Goal: Task Accomplishment & Management: Manage account settings

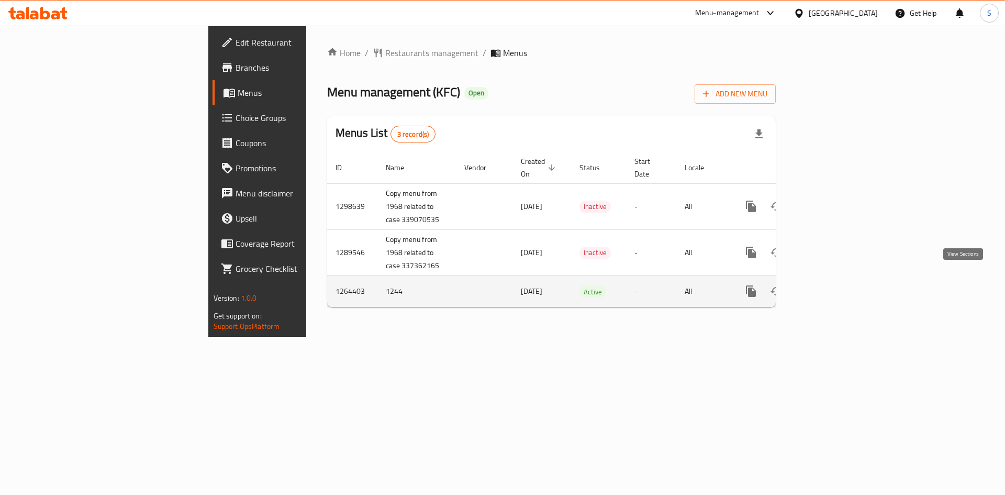
click at [833, 285] on icon "enhanced table" at bounding box center [826, 291] width 13 height 13
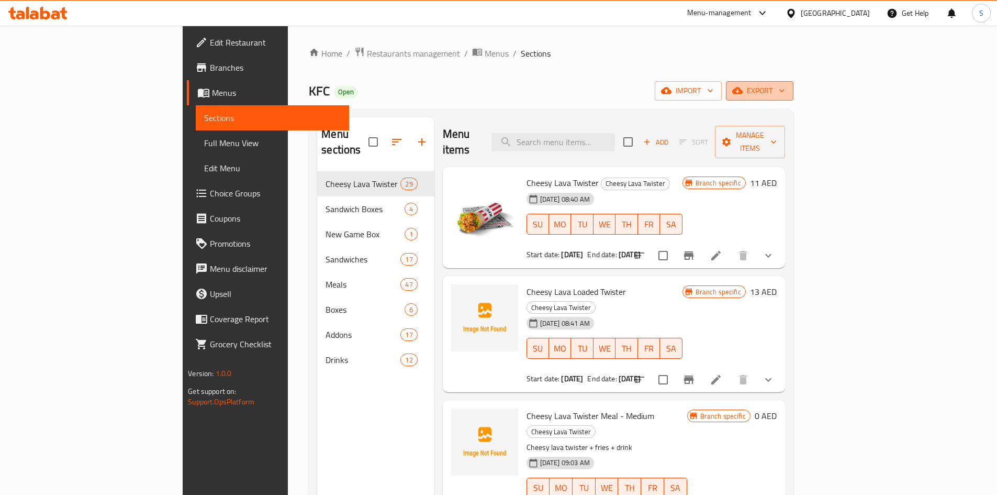
click at [785, 90] on span "export" at bounding box center [759, 90] width 51 height 13
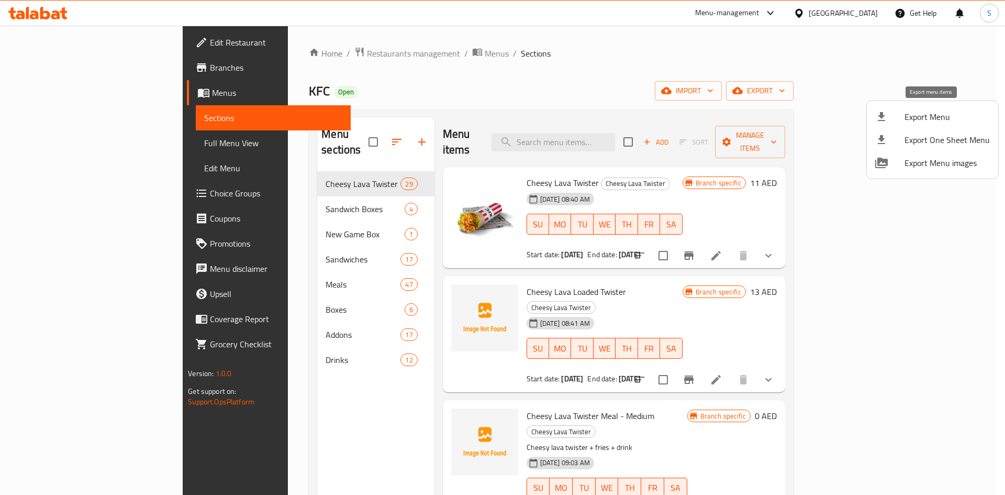
click at [940, 120] on span "Export Menu" at bounding box center [946, 116] width 85 height 13
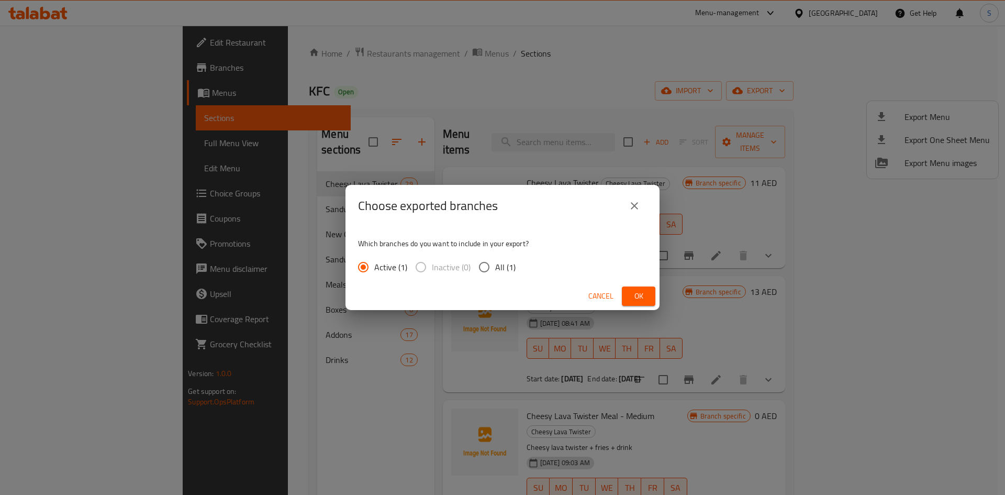
click at [481, 270] on input "All (1)" at bounding box center [484, 267] width 22 height 22
radio input "true"
click at [648, 293] on button "Ok" at bounding box center [638, 295] width 33 height 19
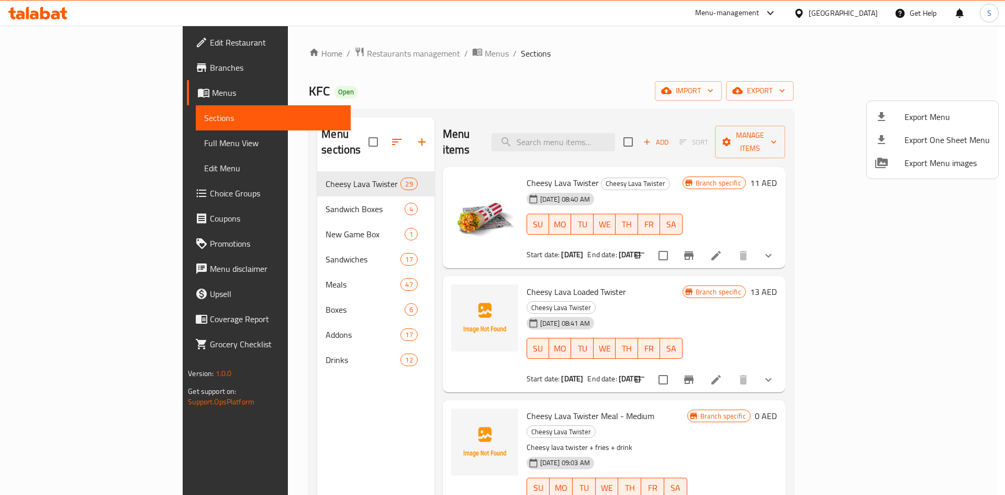
click at [317, 59] on div at bounding box center [502, 247] width 1005 height 495
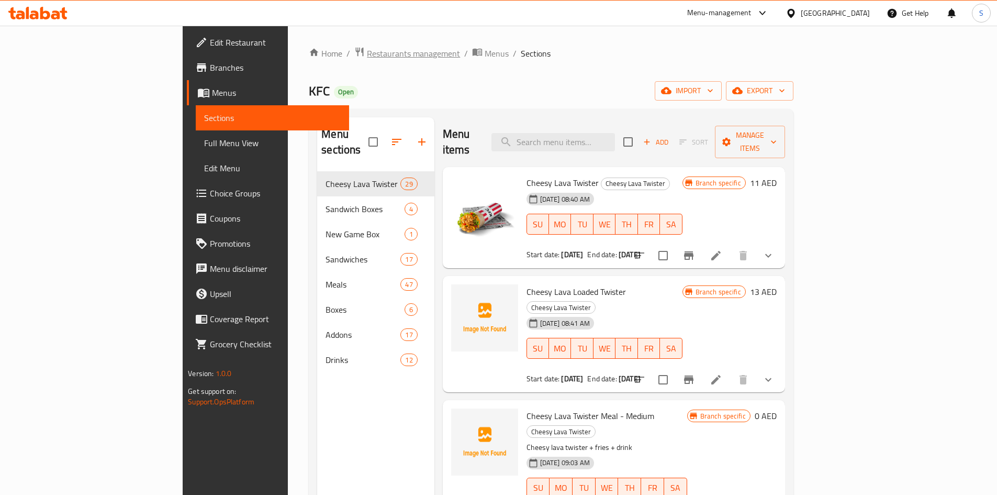
click at [367, 57] on span "Restaurants management" at bounding box center [413, 53] width 93 height 13
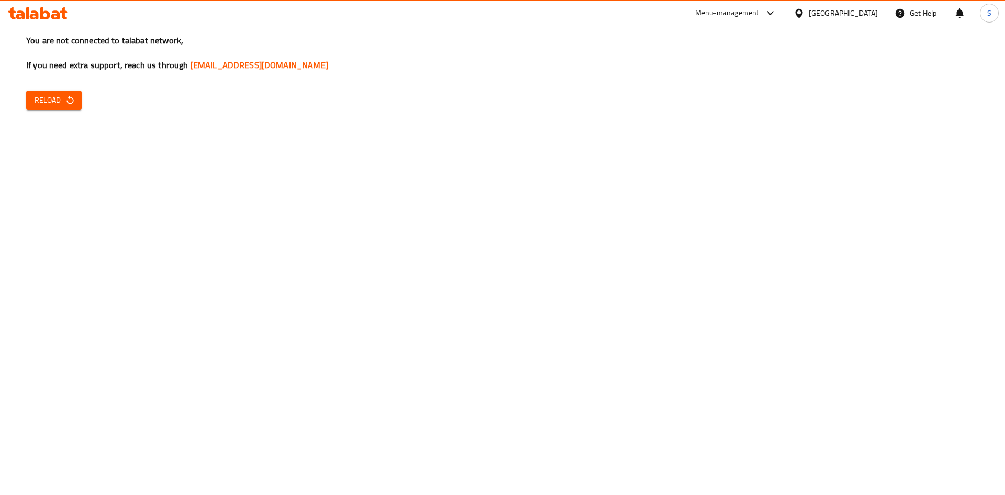
click at [61, 104] on span "Reload" at bounding box center [54, 100] width 39 height 13
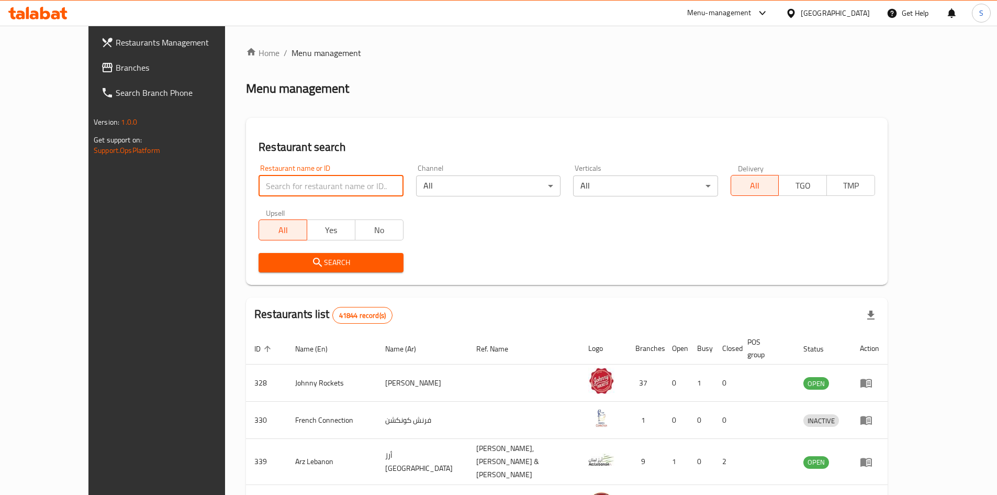
click at [279, 182] on input "search" at bounding box center [331, 185] width 144 height 21
paste input "658090"
type input "658090"
click at [268, 261] on span "Search" at bounding box center [331, 262] width 128 height 13
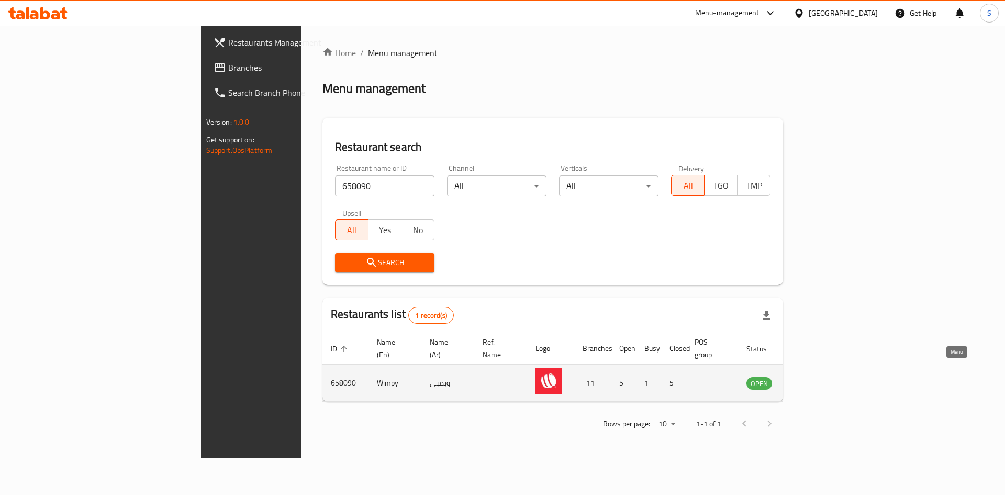
click at [812, 381] on icon "enhanced table" at bounding box center [810, 383] width 4 height 4
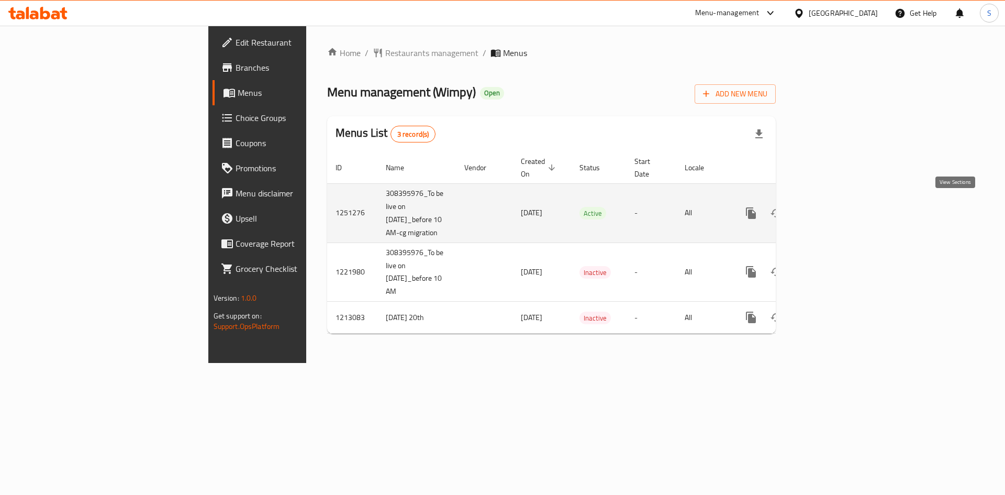
click at [839, 200] on link "enhanced table" at bounding box center [826, 212] width 25 height 25
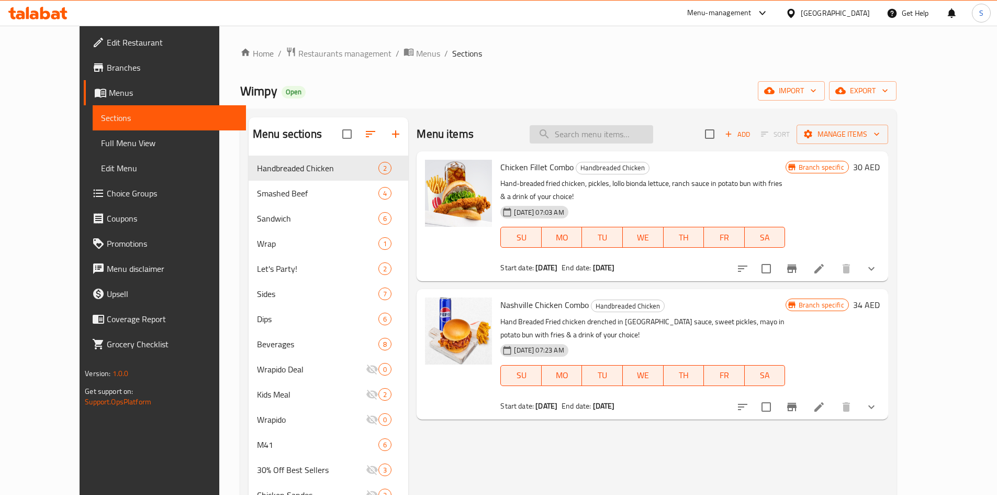
click at [609, 136] on input "search" at bounding box center [591, 134] width 123 height 18
paste input "Chicken Fillet Combo"
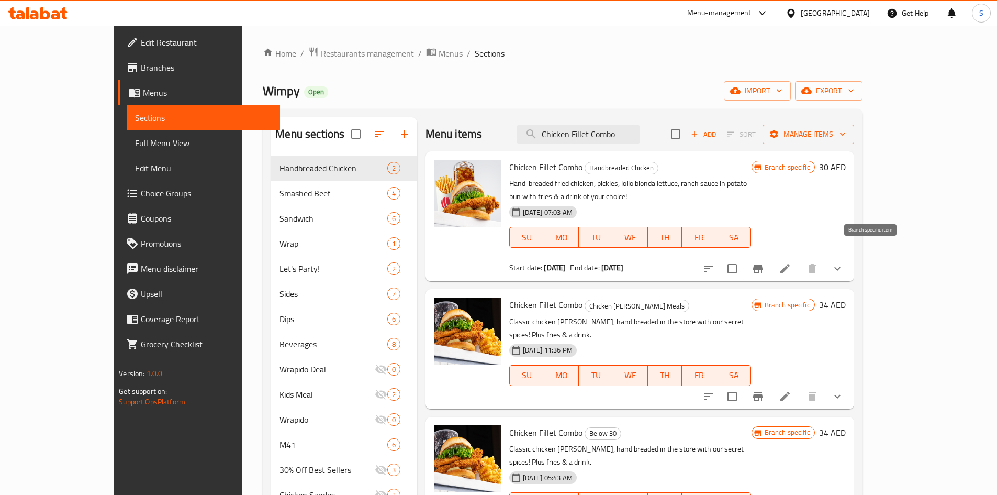
type input "Chicken Fillet Combo"
click at [770, 262] on button "Branch-specific-item" at bounding box center [757, 268] width 25 height 25
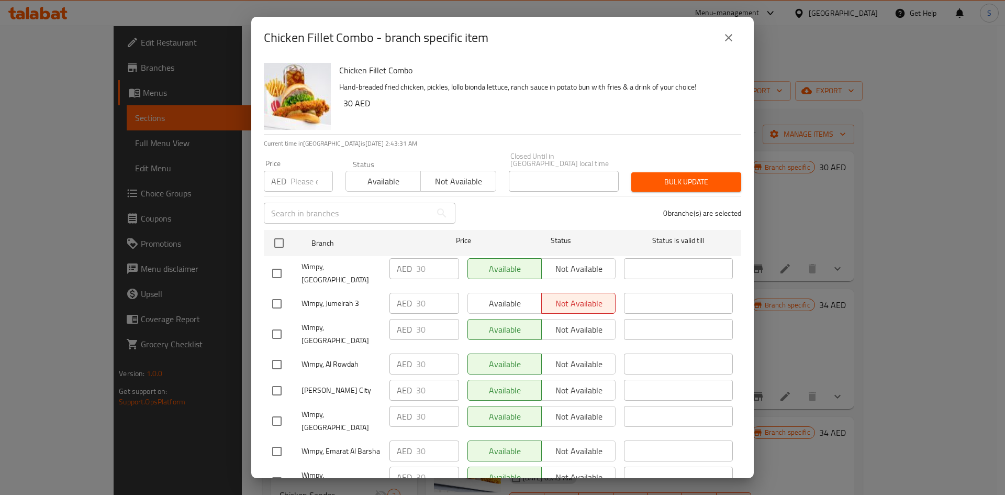
click at [304, 178] on input "number" at bounding box center [311, 181] width 42 height 21
type input "32"
click at [724, 41] on icon "close" at bounding box center [728, 37] width 13 height 13
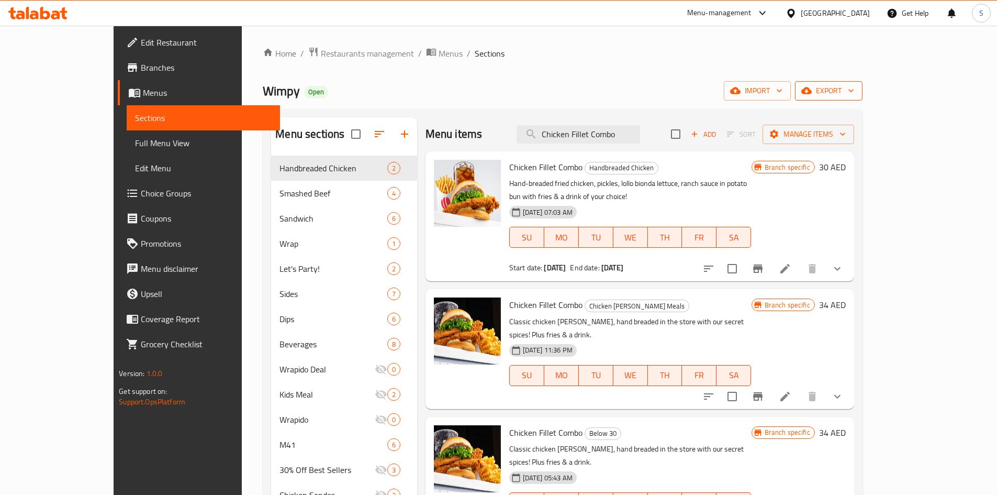
click at [854, 85] on span "export" at bounding box center [828, 90] width 51 height 13
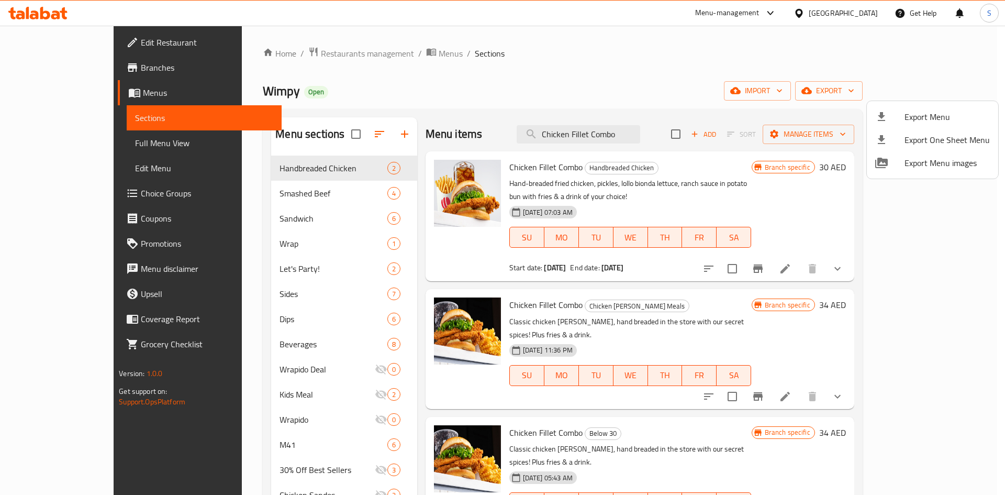
click at [926, 120] on span "Export Menu" at bounding box center [946, 116] width 85 height 13
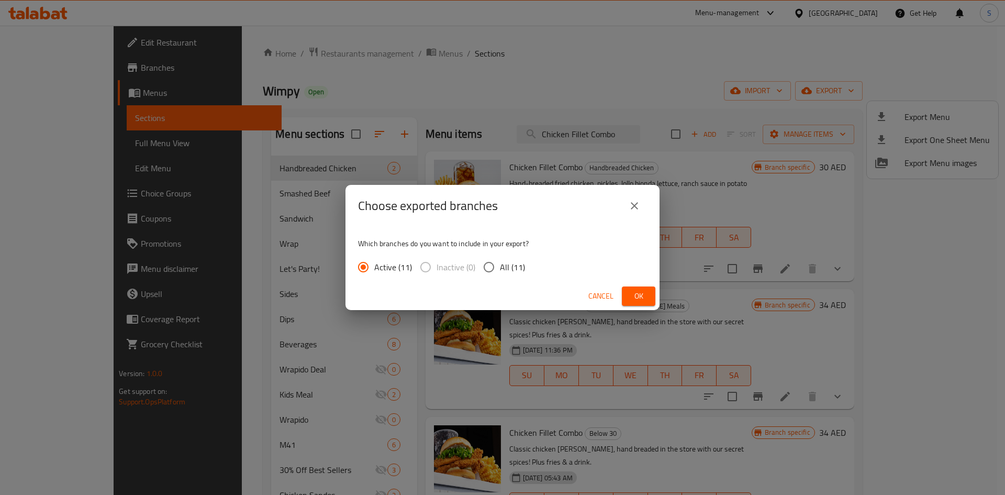
click at [482, 269] on input "All (11)" at bounding box center [489, 267] width 22 height 22
radio input "true"
click at [639, 293] on span "Ok" at bounding box center [638, 295] width 17 height 13
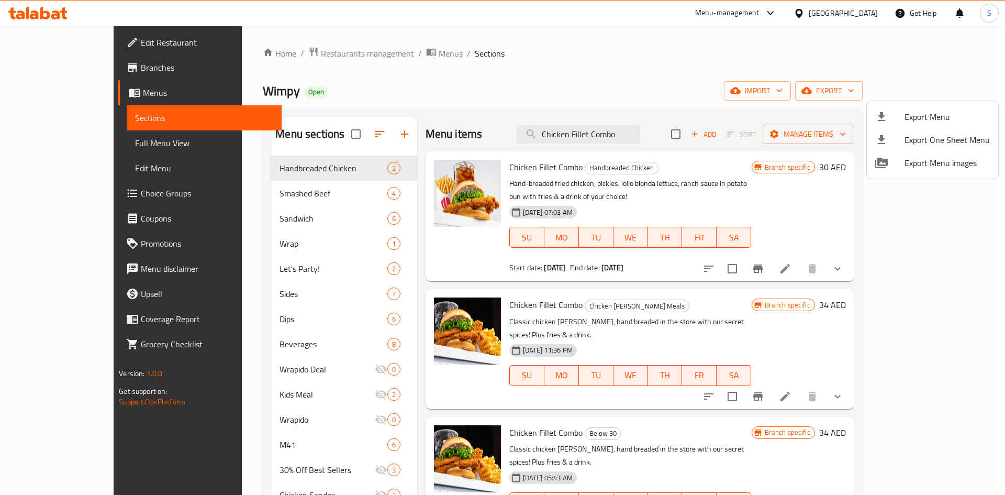
click at [873, 252] on div at bounding box center [502, 247] width 1005 height 495
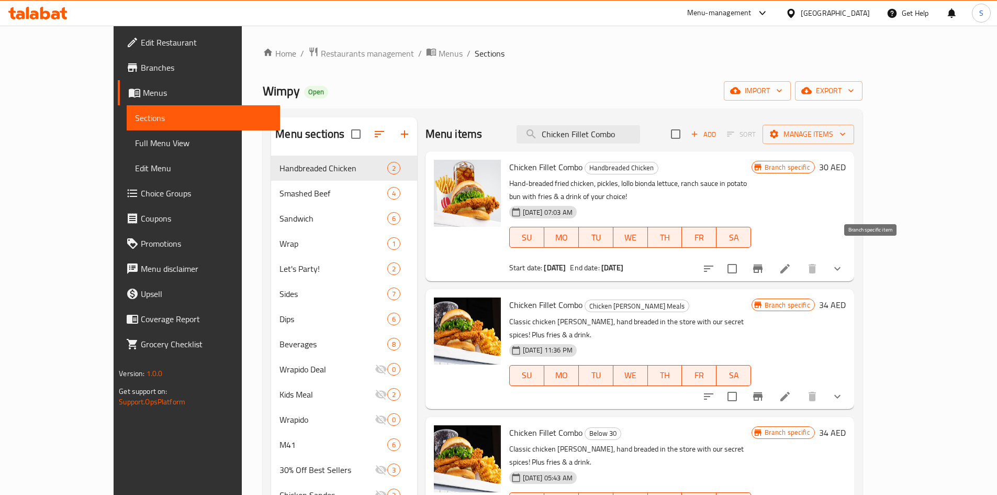
click at [764, 262] on icon "Branch-specific-item" at bounding box center [757, 268] width 13 height 13
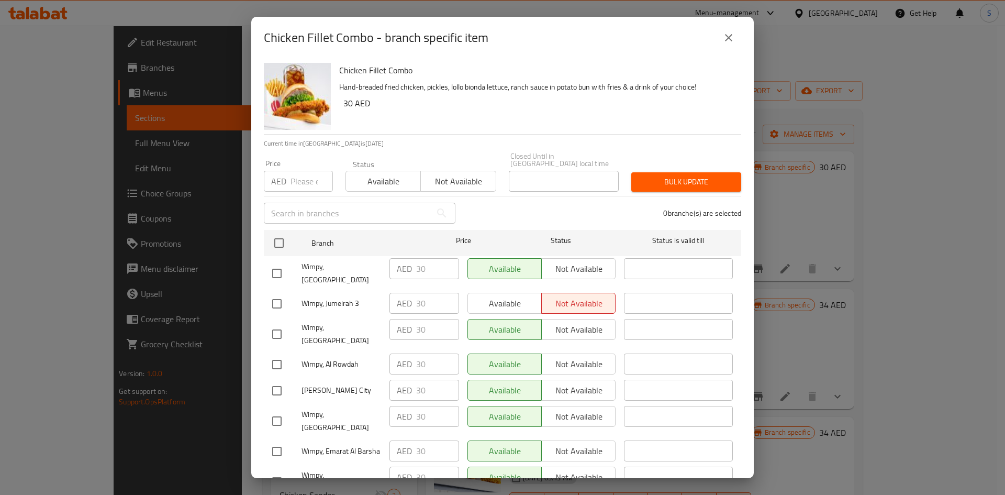
click at [309, 178] on input "number" at bounding box center [311, 181] width 42 height 21
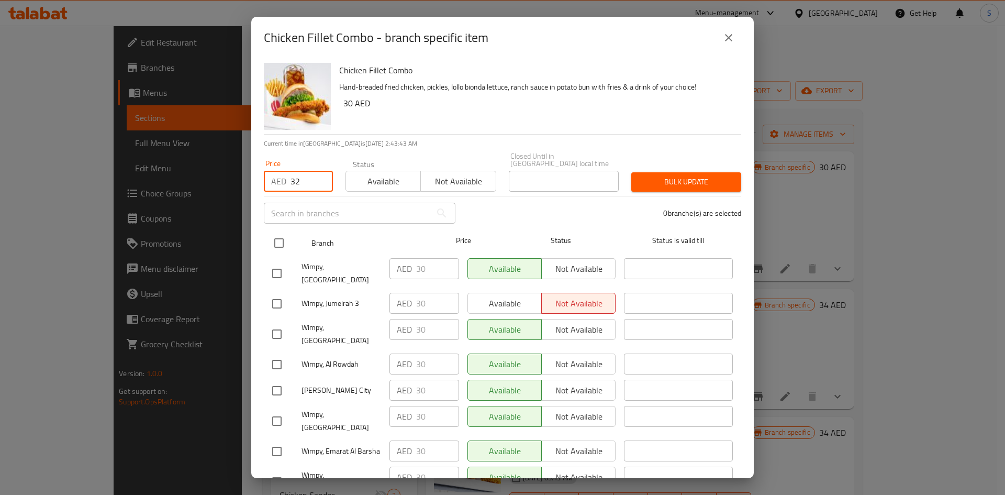
type input "32"
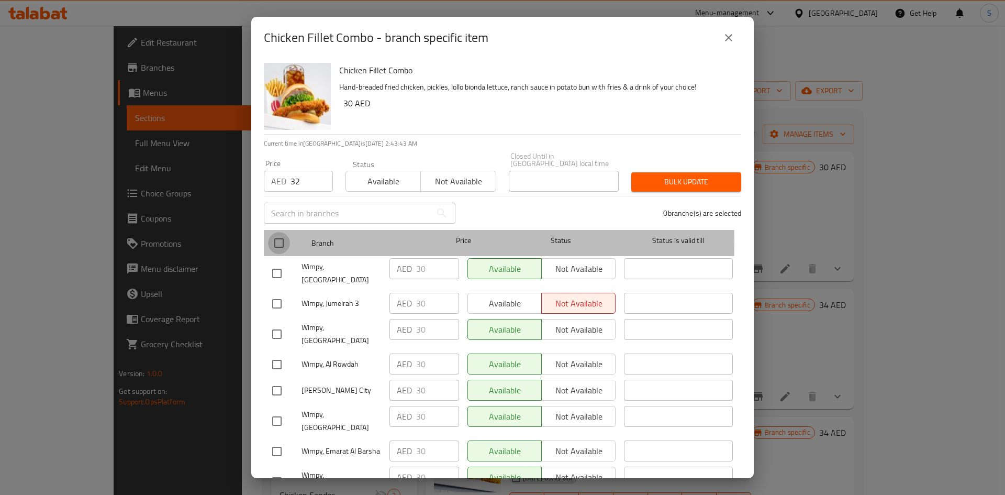
click at [282, 240] on input "checkbox" at bounding box center [279, 243] width 22 height 22
checkbox input "true"
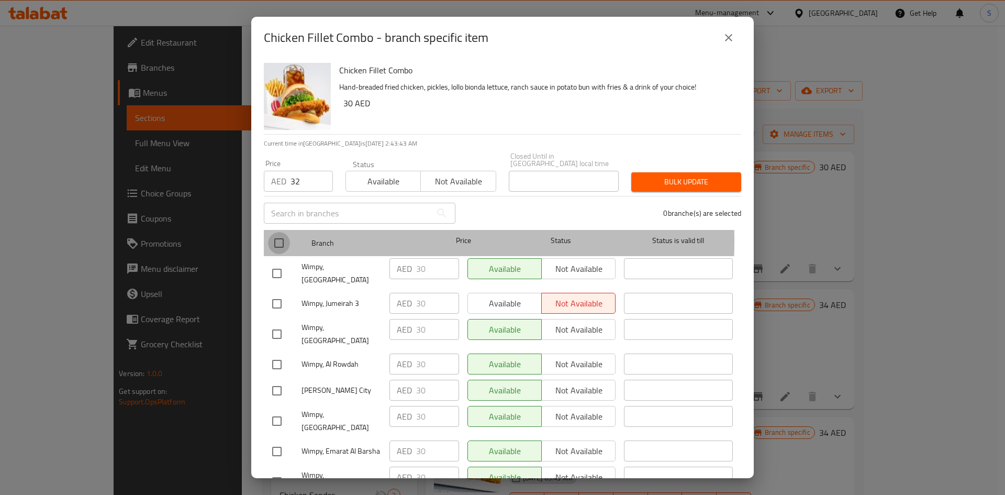
checkbox input "true"
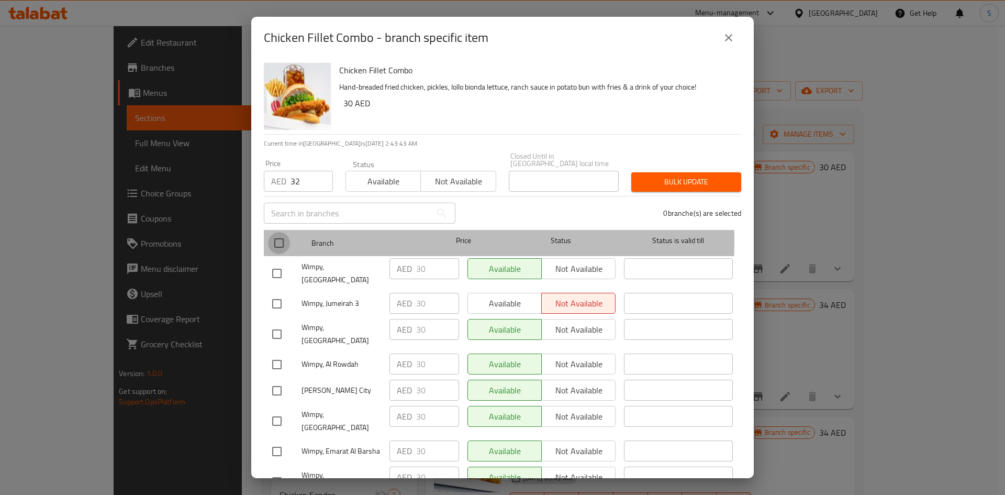
checkbox input "true"
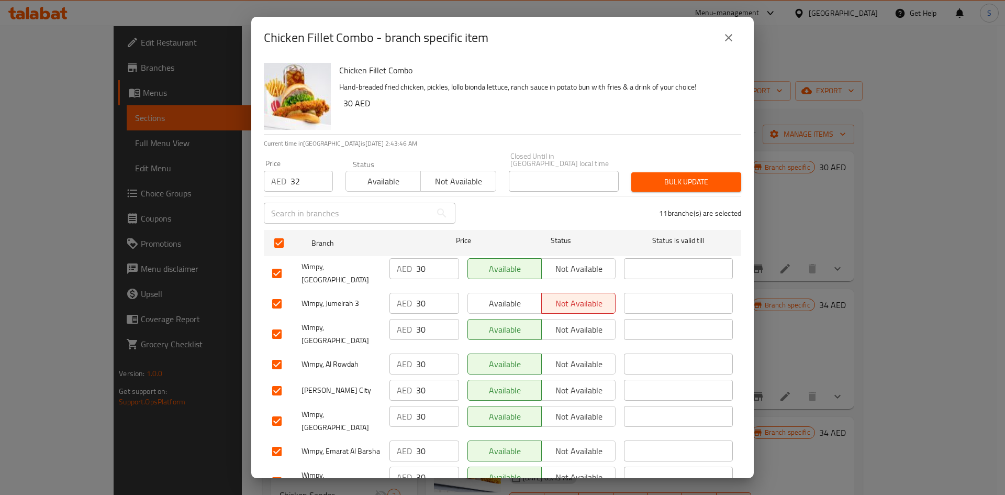
click at [643, 262] on div "Chicken Fillet Combo Hand-breaded fried chicken, pickles, lollo bionda lettuce,…" at bounding box center [502, 268] width 502 height 419
click at [666, 175] on span "Bulk update" at bounding box center [685, 181] width 93 height 13
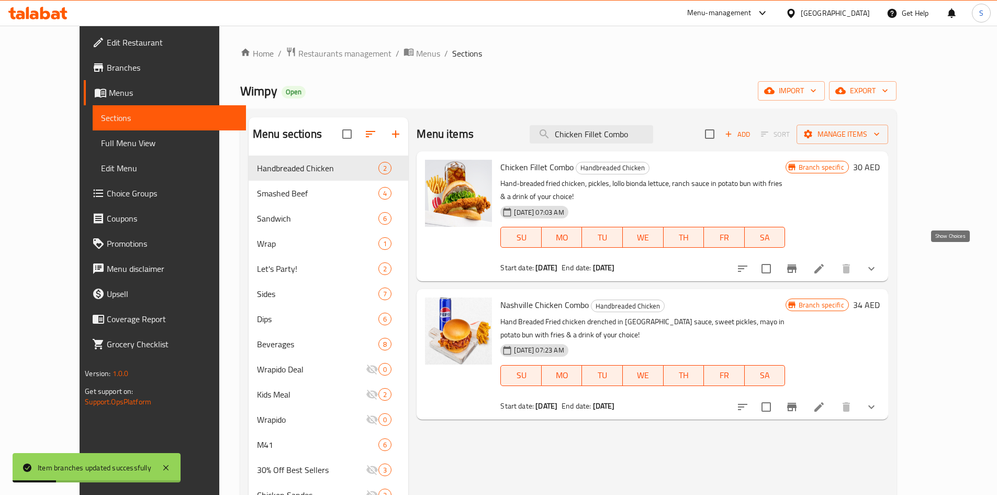
click at [874, 267] on icon "show more" at bounding box center [871, 269] width 6 height 4
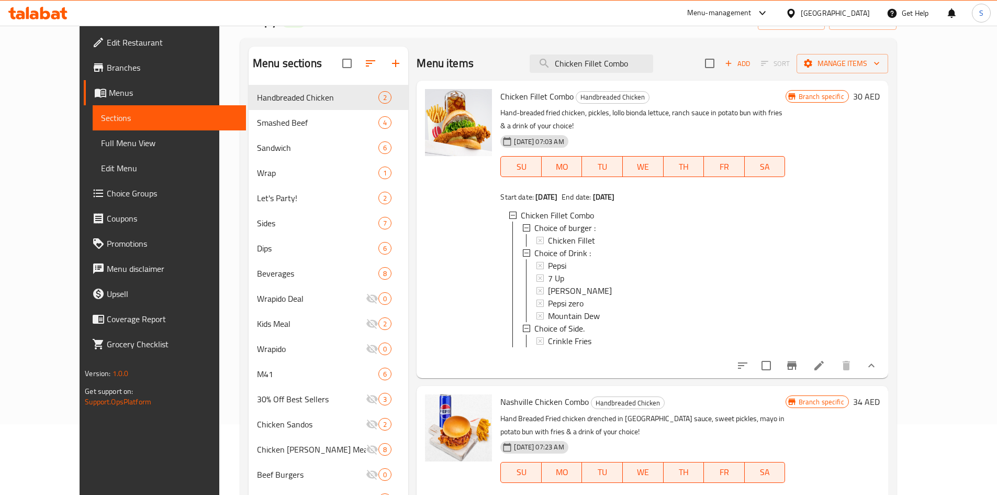
scroll to position [157, 0]
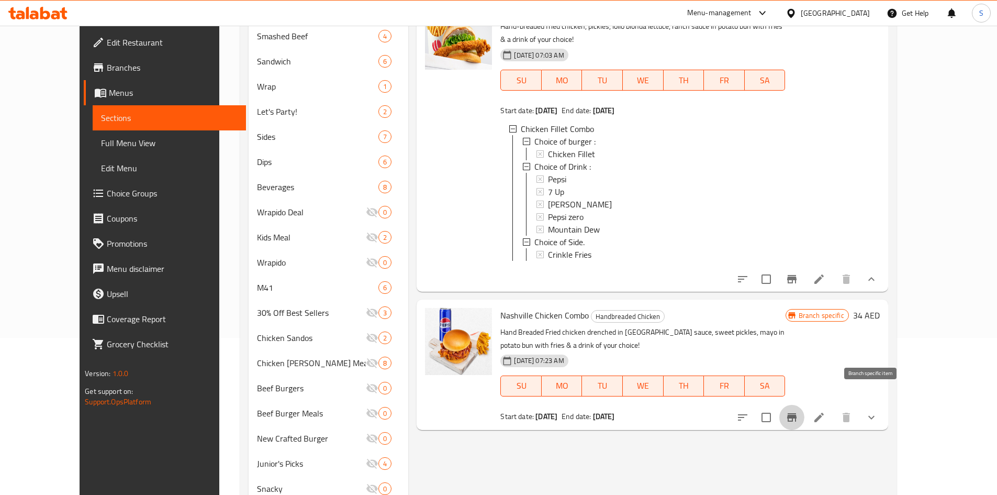
click at [796, 413] on icon "Branch-specific-item" at bounding box center [791, 417] width 9 height 8
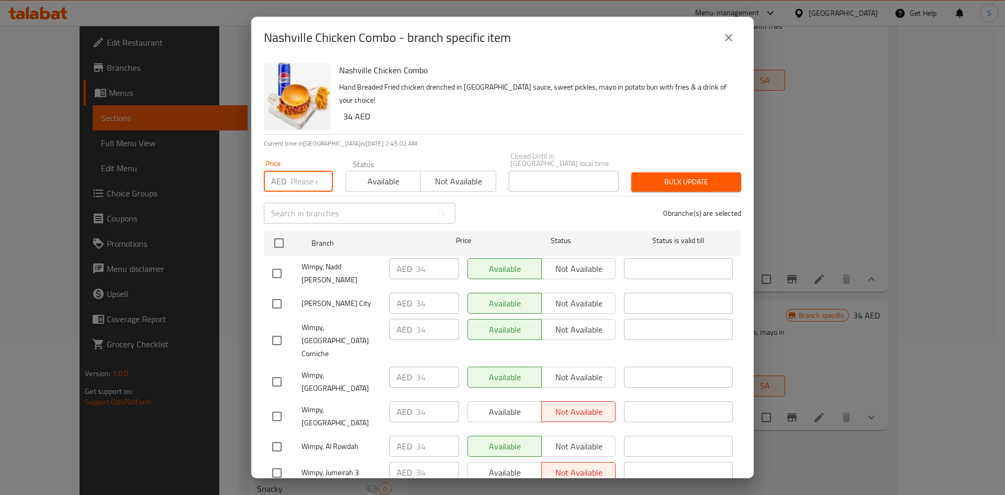
click at [299, 182] on input "number" at bounding box center [311, 181] width 42 height 21
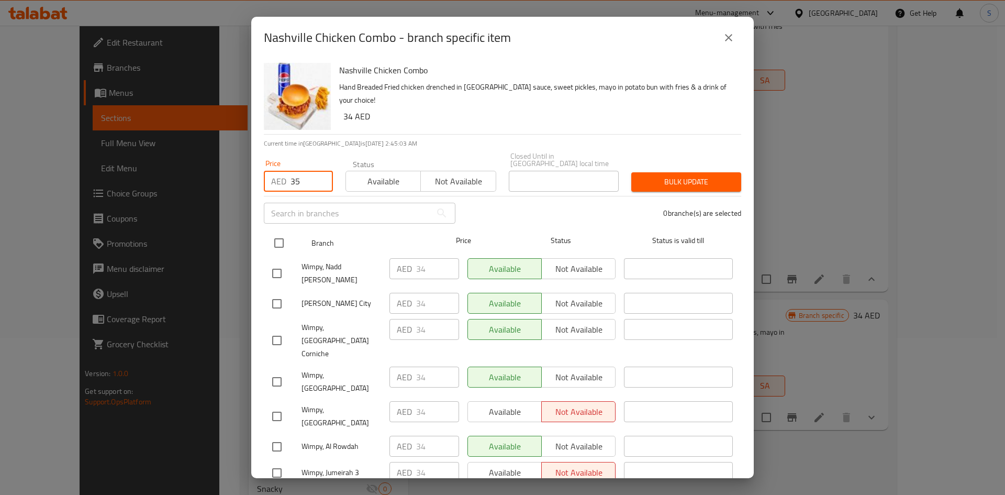
type input "35"
click at [277, 240] on input "checkbox" at bounding box center [279, 243] width 22 height 22
checkbox input "true"
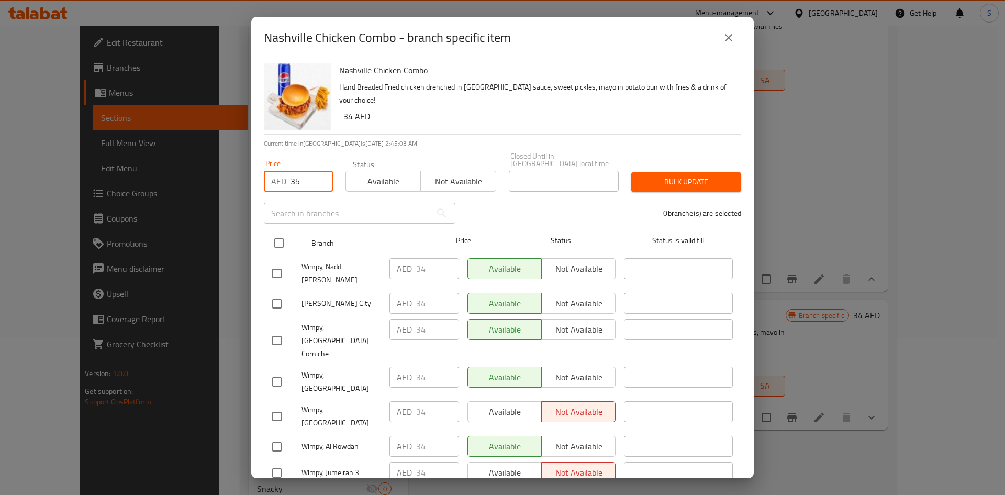
checkbox input "true"
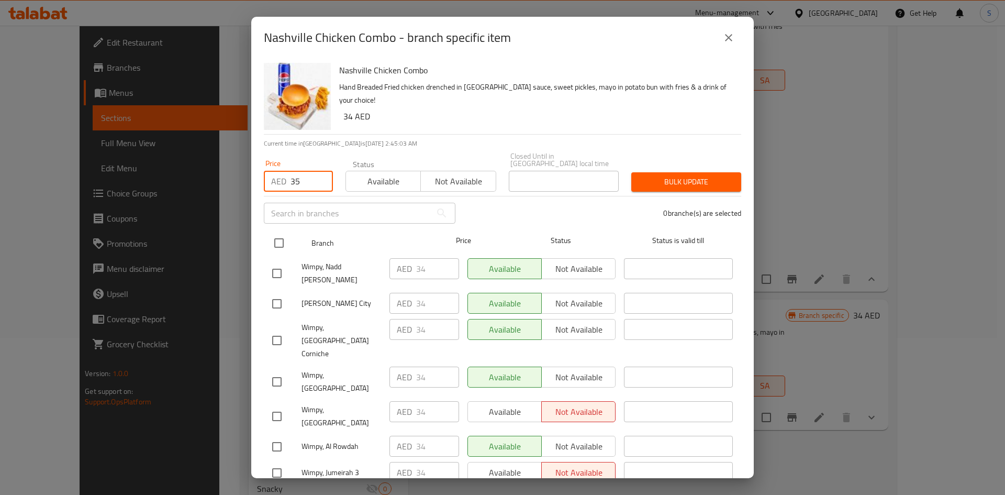
checkbox input "true"
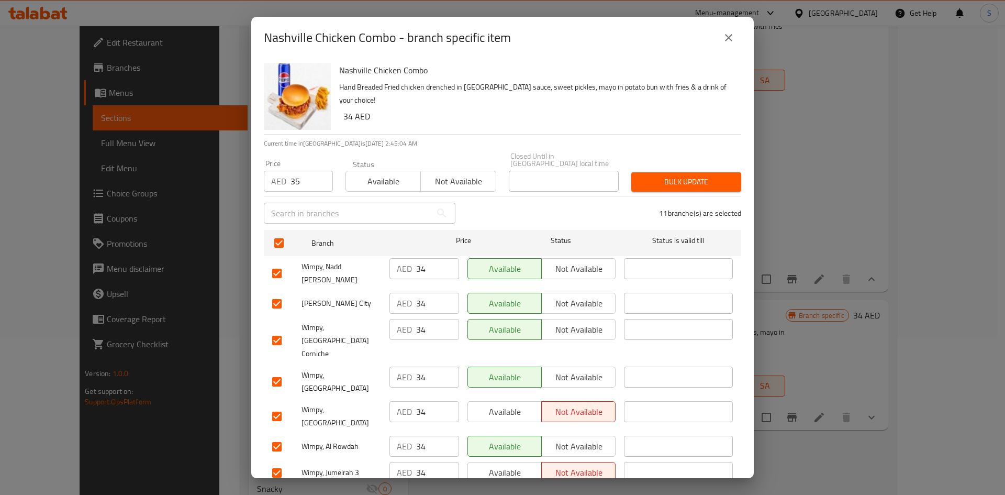
click at [671, 194] on div "Bulk update" at bounding box center [686, 182] width 122 height 32
click at [670, 187] on span "Bulk update" at bounding box center [685, 181] width 93 height 13
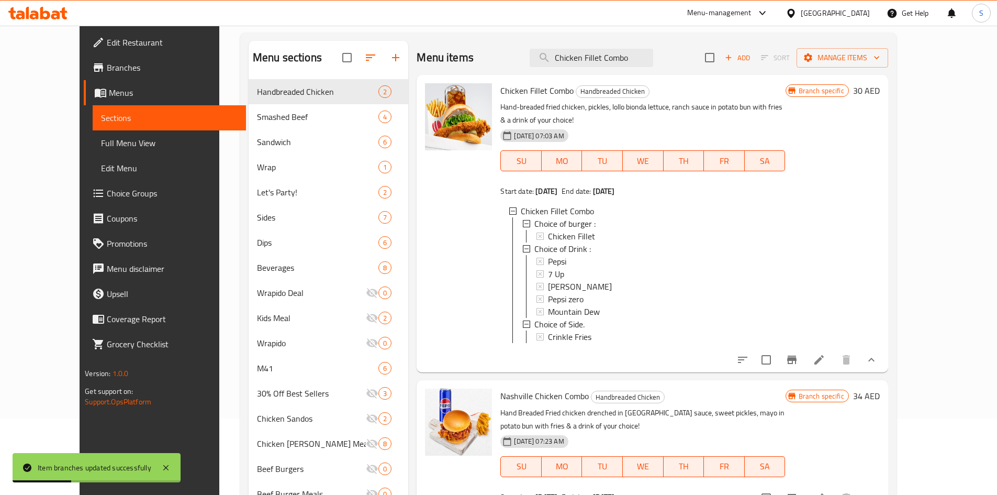
scroll to position [0, 0]
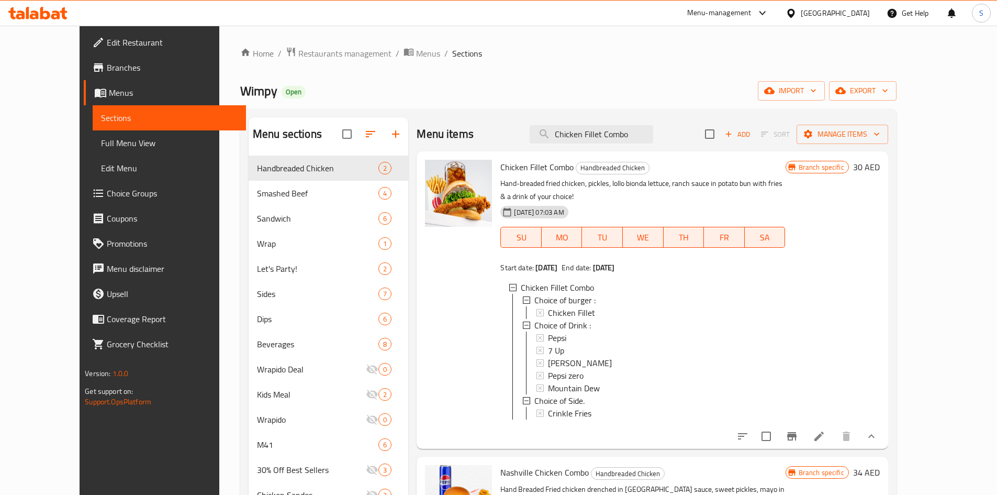
click at [880, 215] on div "Branch specific 30 AED" at bounding box center [832, 300] width 94 height 280
click at [825, 430] on icon at bounding box center [819, 436] width 13 height 13
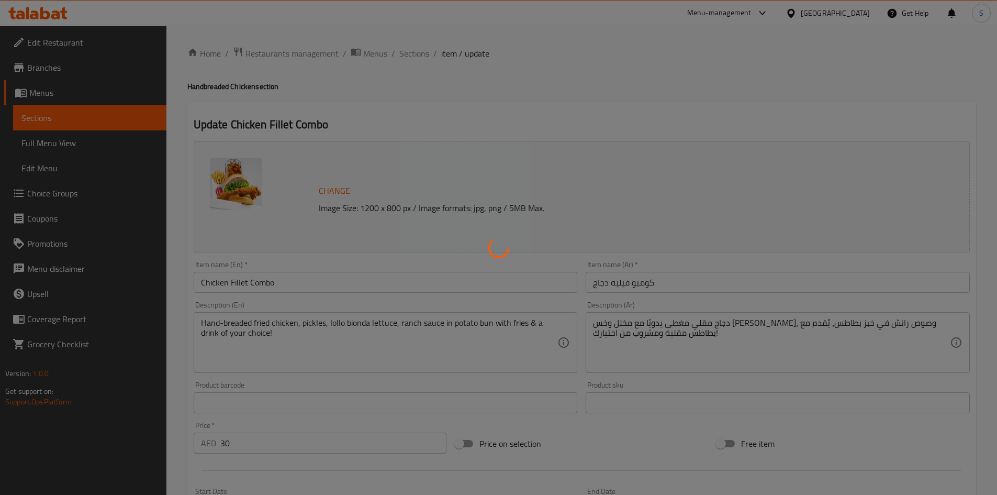
type input "أختيار البرجر :"
type input "1"
type input "اجعلها وجبة كبيرة"
type input "0"
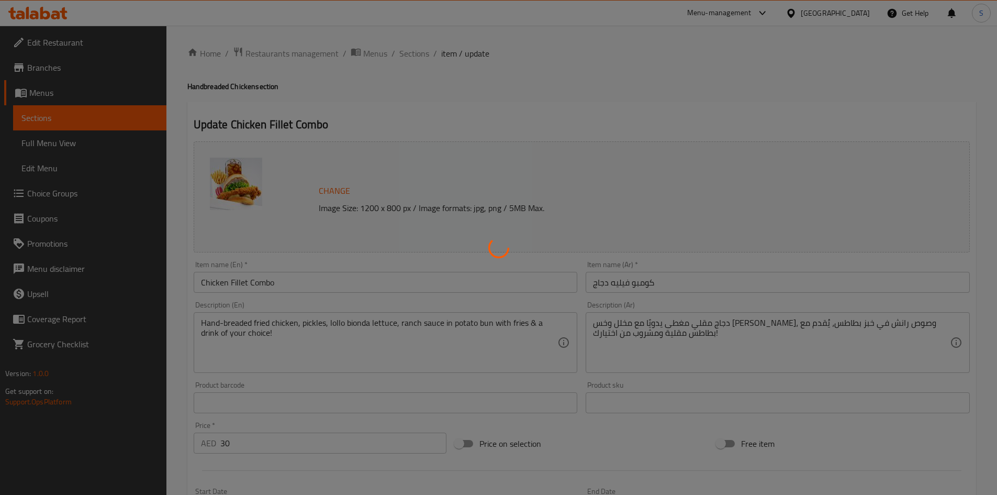
type input "1"
type input "اختيار المشروب :"
type input "1"
type input "اختيار الطبق الجانبي."
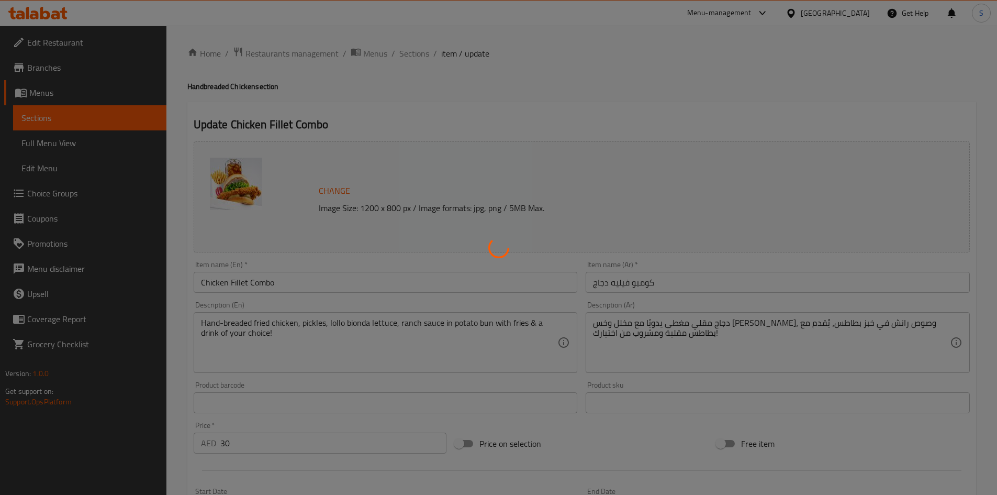
type input "1"
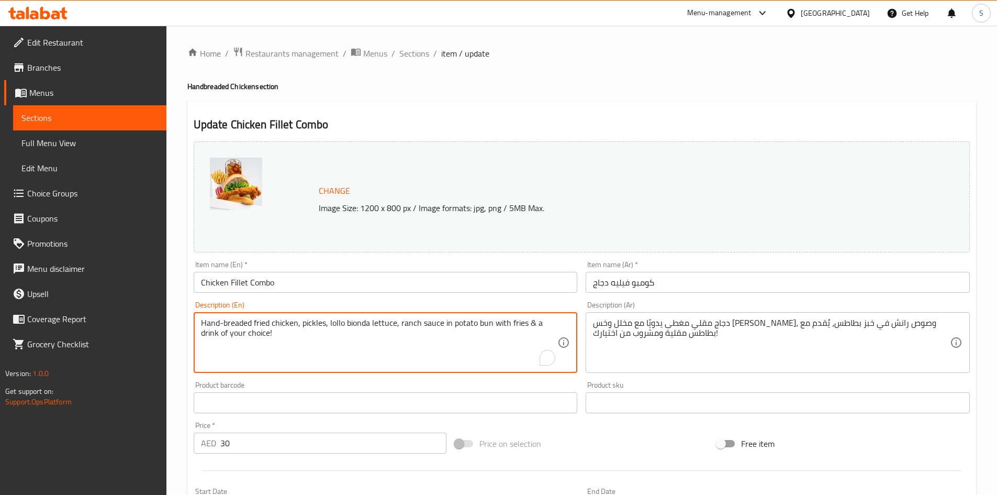
drag, startPoint x: 370, startPoint y: 326, endPoint x: 331, endPoint y: 325, distance: 39.8
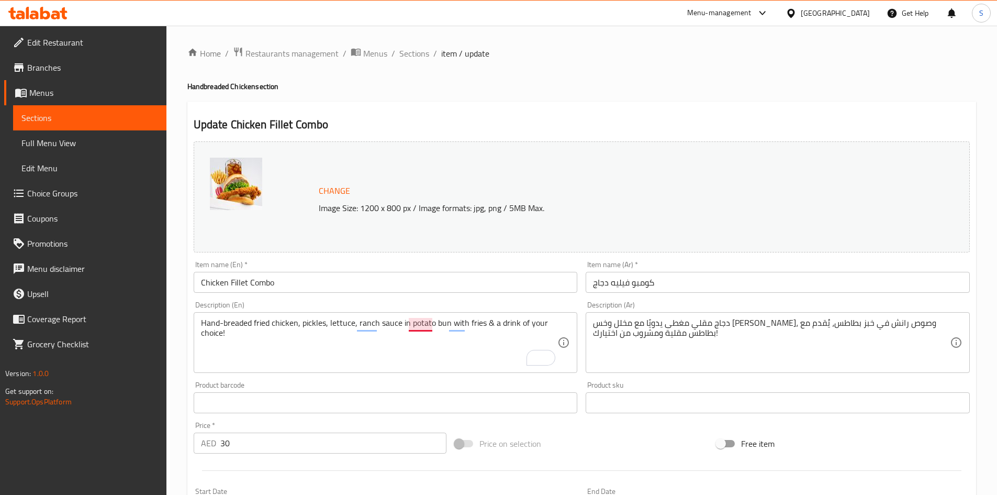
click at [424, 323] on textarea "Hand-breaded fried chicken, pickles, lettuce, ranch sauce in potato bun with fr…" at bounding box center [379, 343] width 357 height 50
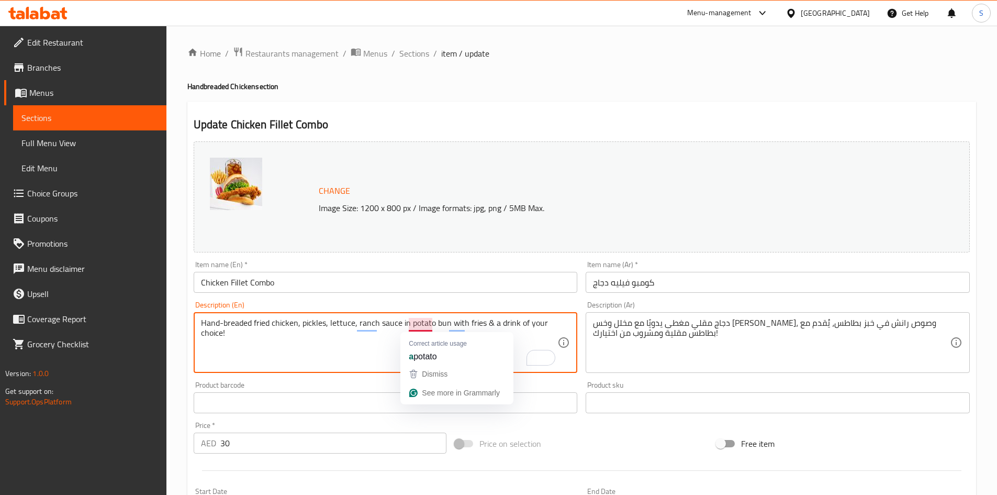
click at [424, 323] on textarea "Hand-breaded fried chicken, pickles, lettuce, ranch sauce in potato bun with fr…" at bounding box center [379, 343] width 357 height 50
click at [462, 326] on textarea "Hand-breaded fried chicken, pickles, lettuce, ranch sauce in bun with fries & a…" at bounding box center [379, 343] width 357 height 50
drag, startPoint x: 547, startPoint y: 325, endPoint x: 563, endPoint y: 323, distance: 15.8
click at [563, 323] on div "Hand-breaded fried chicken, pickles, lettuce, ranch sauce in bun with fries and…" at bounding box center [386, 342] width 384 height 61
type textarea "Hand-breaded fried chicken, pickles, lettuce, ranch sauce in bun with fries and…"
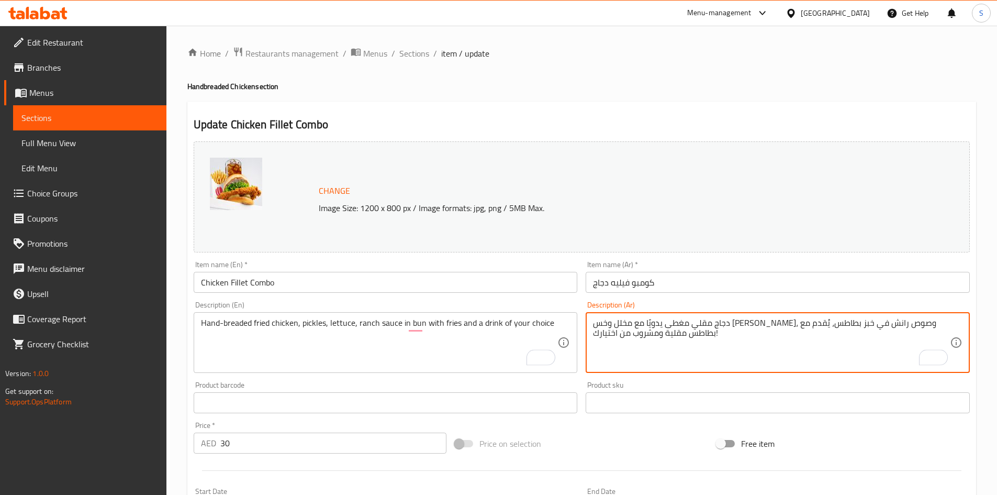
click at [813, 326] on textarea "دجاج مقلي مغطى يدويًا مع مخلل وخس لولو بيوندا، وصوص رانش في خبز بطاطس، يُقدم مع…" at bounding box center [771, 343] width 357 height 50
drag, startPoint x: 796, startPoint y: 324, endPoint x: 761, endPoint y: 324, distance: 35.6
click at [761, 324] on textarea "دجاج مقلي مغطى يدويًا مع مخلل وخس لولو بيوندا، وصوص رانش في خبز بطاطس، يُقدم مع…" at bounding box center [771, 343] width 357 height 50
drag, startPoint x: 720, startPoint y: 325, endPoint x: 683, endPoint y: 324, distance: 36.6
click at [683, 324] on textarea "دجاج مقلي مغطى يدويًا مع مخلل وخس ، وصوص رانش في خبز بطاطس، يُقدم مع بطاطس مقلي…" at bounding box center [771, 343] width 357 height 50
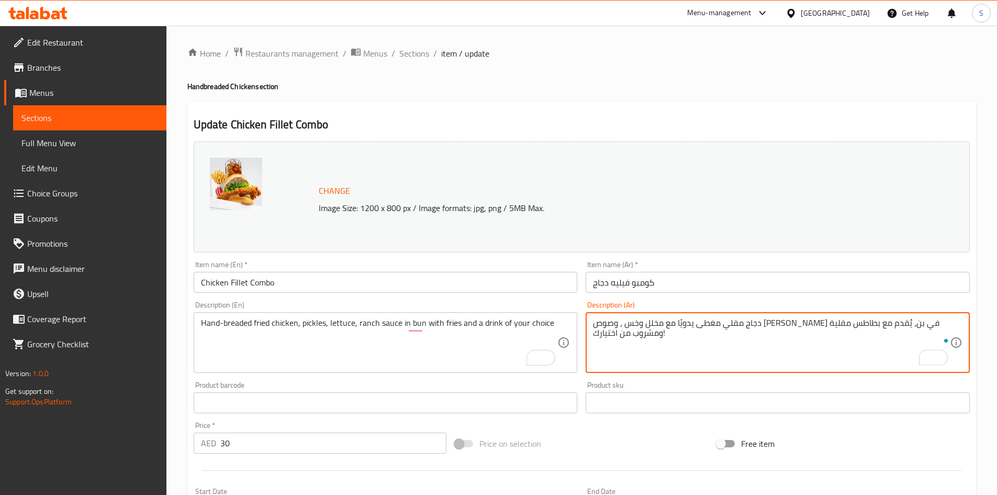
click at [617, 332] on textarea "دجاج مقلي مغطى يدويًا مع مخلل وخس ، وصوص رانش في بن، يُقدم مع بطاطس مقلية ومشرو…" at bounding box center [771, 343] width 357 height 50
drag, startPoint x: 626, startPoint y: 339, endPoint x: 589, endPoint y: 338, distance: 37.7
click at [589, 338] on div "دجاج مقلي مغطى يدويًا مع مخلل وخس ، وصوص رانش في بن، يُقدم مع بطاطس مقلية ومشرو…" at bounding box center [778, 342] width 384 height 61
click at [603, 336] on textarea "دجاج مقلي مغطى يدويًا مع مخلل وخس ، وصوص رانش في بن، يُقدم مع بطاطس مقلية ومشرو…" at bounding box center [771, 343] width 357 height 50
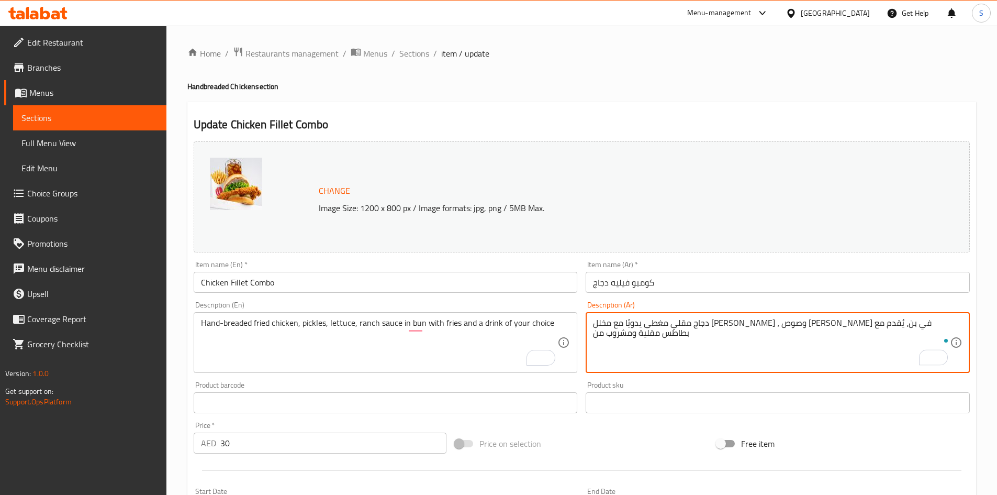
click at [599, 324] on textarea "دجاج مقلي مغطى يدويًا مع مخلل وخس ، وصوص رانش في بن، يُقدم مع بطاطس مقلية ومشرو…" at bounding box center [771, 343] width 357 height 50
type textarea "دجاج مقلي مغطى يدويًا مع مخلل وخس ، وصوص رانش في بن، يُقدم مع بطاطس مقلية ومشروب"
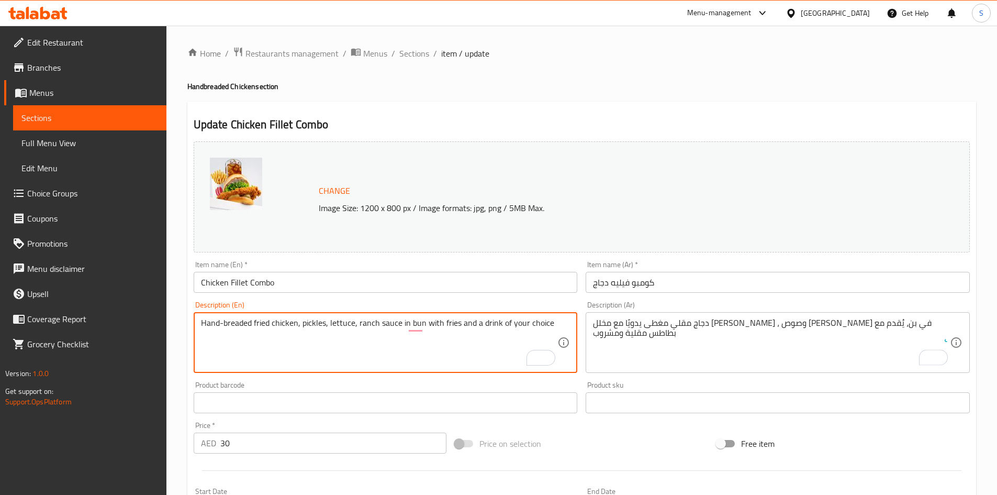
drag, startPoint x: 496, startPoint y: 323, endPoint x: 573, endPoint y: 323, distance: 76.9
type textarea "Hand-breaded fried chicken, pickles, lettuce, ranch sauce in bun with fries and…"
click at [610, 446] on div "Price on selection" at bounding box center [582, 443] width 262 height 28
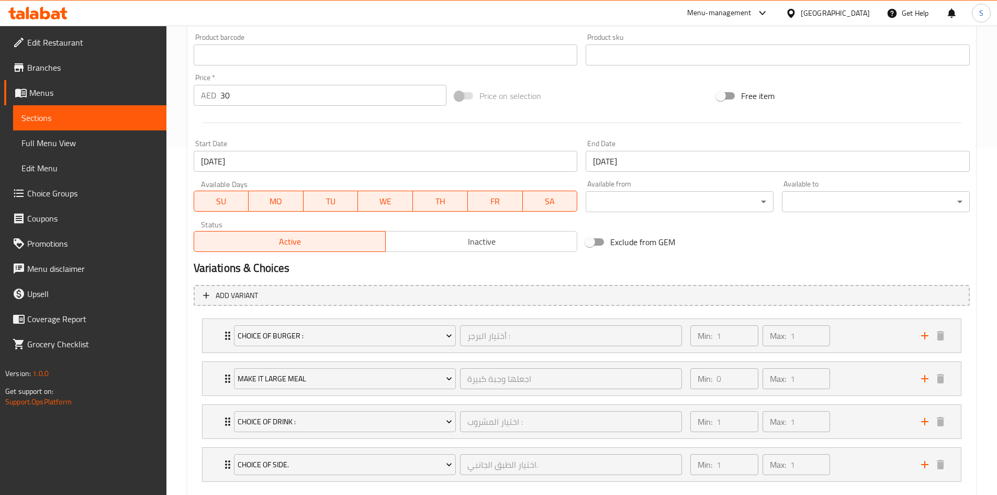
scroll to position [406, 0]
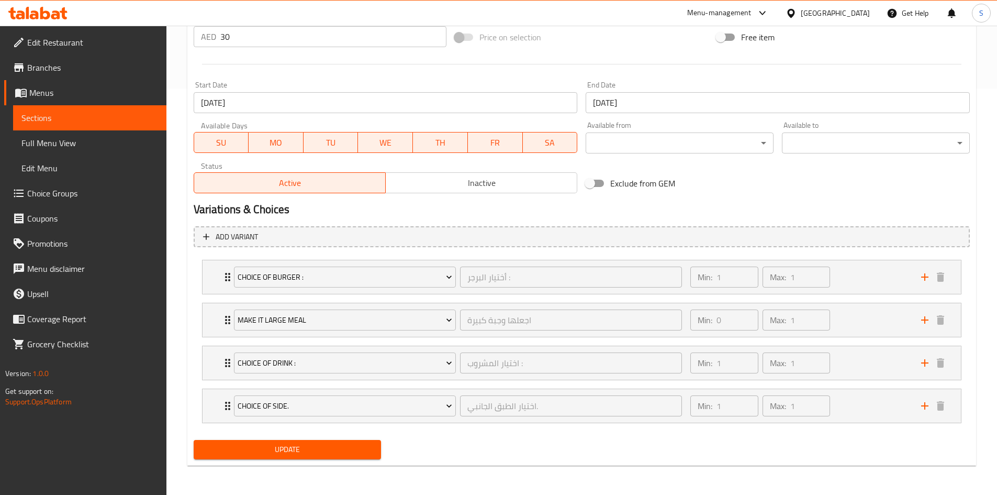
click at [306, 456] on button "Update" at bounding box center [288, 449] width 188 height 19
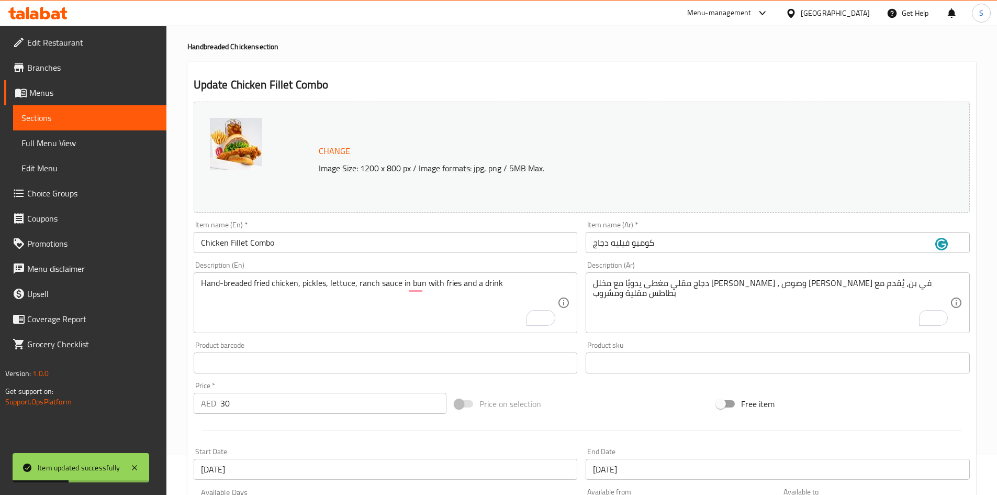
scroll to position [0, 0]
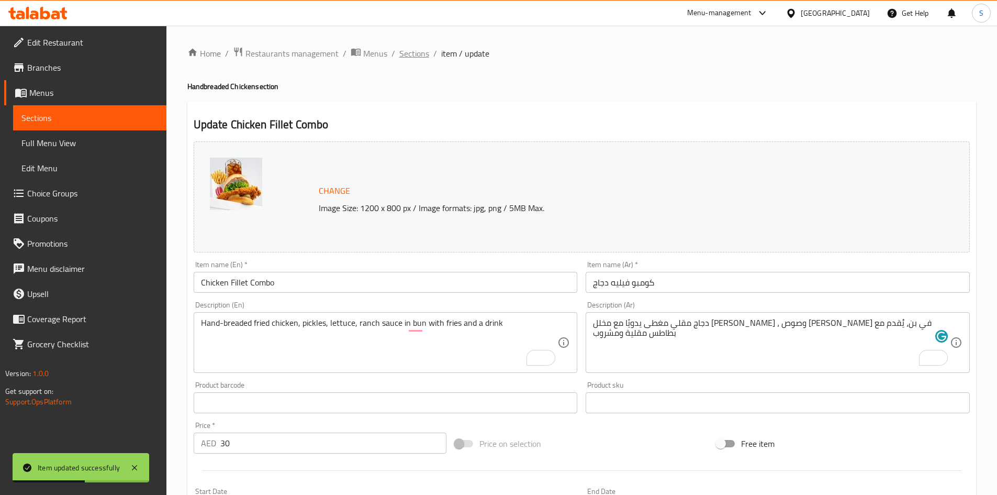
click at [416, 54] on span "Sections" at bounding box center [414, 53] width 30 height 13
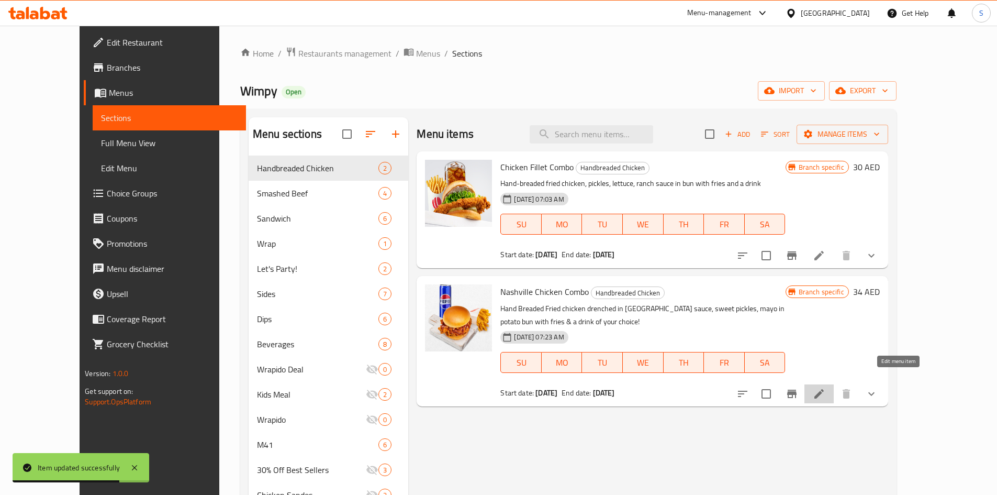
click at [824, 389] on icon at bounding box center [818, 393] width 9 height 9
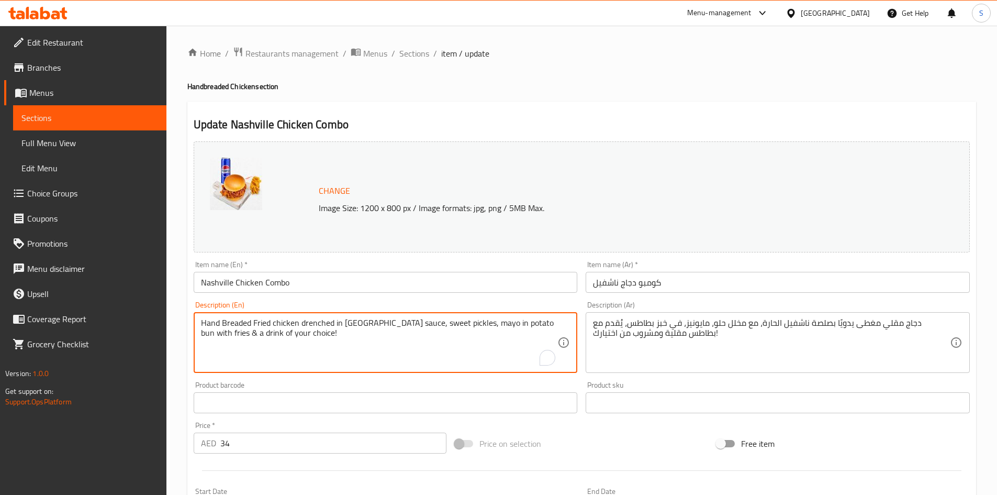
click at [500, 326] on textarea "Hand Breaded Fried chicken drenched in [GEOGRAPHIC_DATA] sauce, sweet pickles, …" at bounding box center [379, 343] width 357 height 50
click at [277, 347] on textarea "Hand Breaded Fried chicken drenched in Nashville sauce, sweet pickles, mayo in …" at bounding box center [379, 343] width 357 height 50
drag, startPoint x: 274, startPoint y: 339, endPoint x: 215, endPoint y: 336, distance: 59.7
click at [215, 336] on textarea "Hand Breaded Fried chicken drenched in Nashville sauce, sweet pickles, mayo in …" at bounding box center [379, 343] width 357 height 50
drag, startPoint x: 275, startPoint y: 333, endPoint x: 221, endPoint y: 333, distance: 53.9
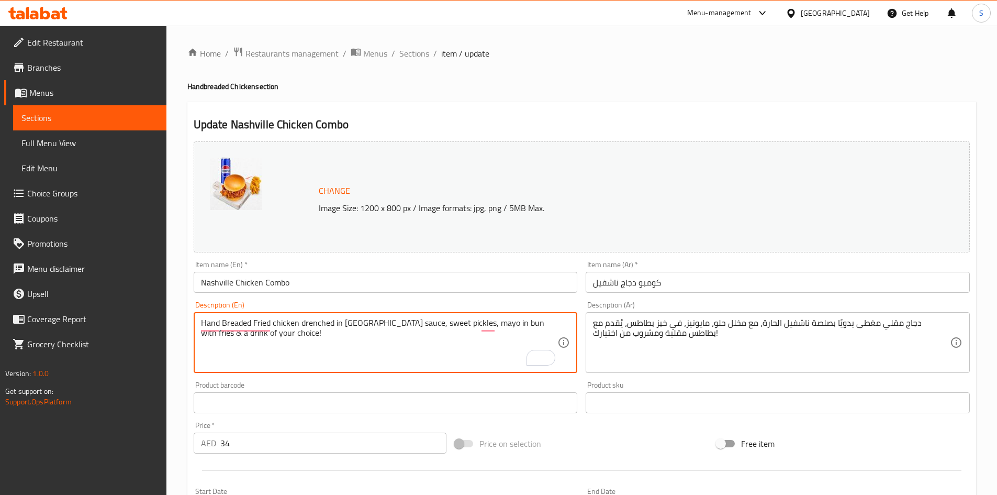
click at [221, 333] on textarea "Hand Breaded Fried chicken drenched in Nashville sauce, sweet pickles, mayo in …" at bounding box center [379, 343] width 357 height 50
click at [533, 322] on textarea "Hand Breaded Fried chicken drenched in Nashville sauce, sweet pickles, mayo in …" at bounding box center [379, 343] width 357 height 50
type textarea "Hand Breaded Fried chicken drenched in Nashville sauce, sweet pickles, mayo in …"
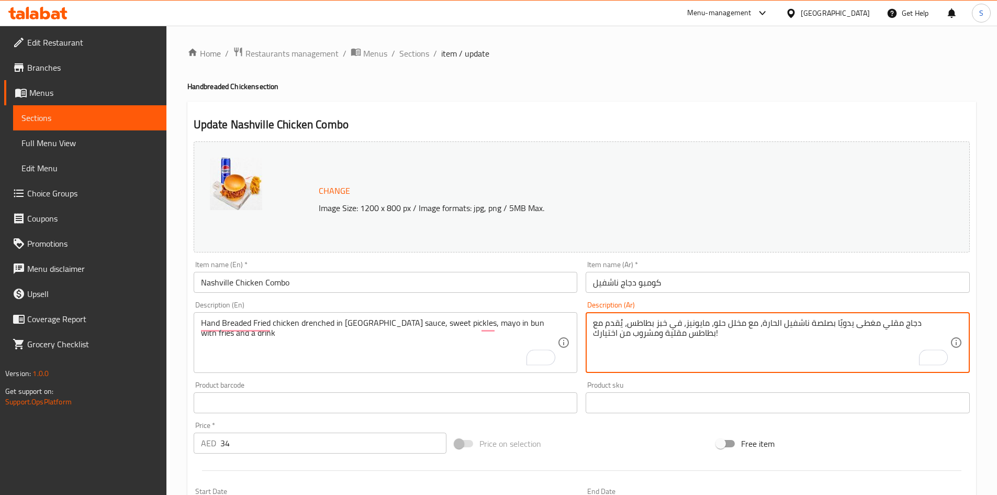
drag, startPoint x: 694, startPoint y: 323, endPoint x: 658, endPoint y: 323, distance: 36.1
click at [658, 323] on textarea "دجاج مقلي مغطى يدويًا بصلصة ناشفيل الحارة، مع مخلل حلو، مايونيز، في خبز بطاطس، …" at bounding box center [771, 343] width 357 height 50
click at [635, 338] on textarea "دجاج مقلي مغطى يدويًا بصلصة ناشفيل الحارة، مع مخلل حلو، مايونيز، في بن، يُقدم م…" at bounding box center [771, 343] width 357 height 50
drag, startPoint x: 873, startPoint y: 338, endPoint x: 918, endPoint y: 339, distance: 44.5
click at [918, 339] on textarea "دجاج مقلي مغطى يدويًا بصلصة ناشفيل الحارة، مع مخلل حلو، مايونيز، في بن، يُقدم م…" at bounding box center [771, 343] width 357 height 50
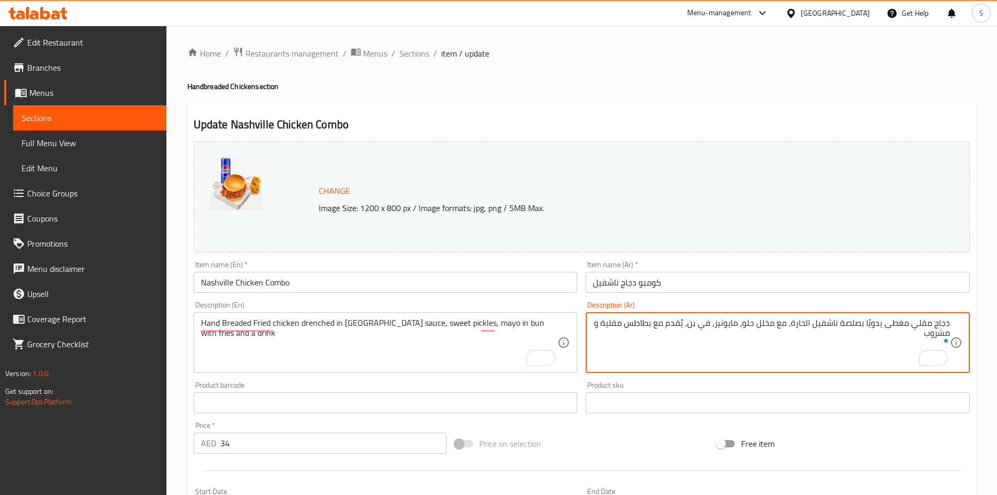
type textarea "دجاج مقلي مغطى يدويًا بصلصة ناشفيل الحارة، مع مخلل حلو، مايونيز، في بن، يُقدم م…"
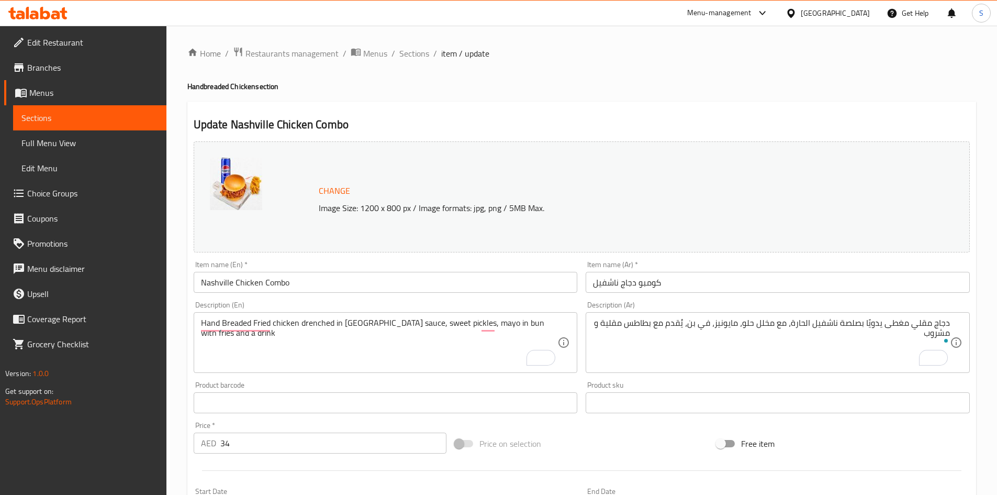
click at [638, 446] on div "Price on selection" at bounding box center [582, 443] width 262 height 28
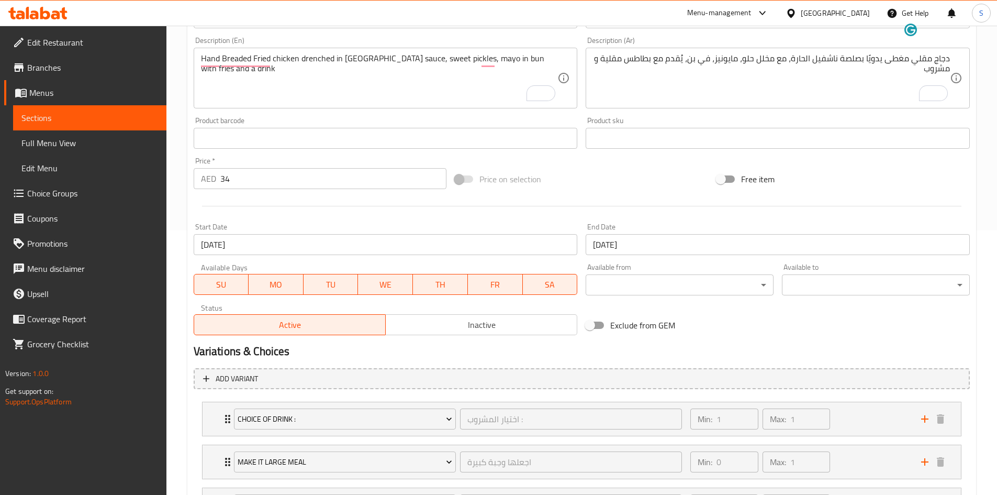
scroll to position [366, 0]
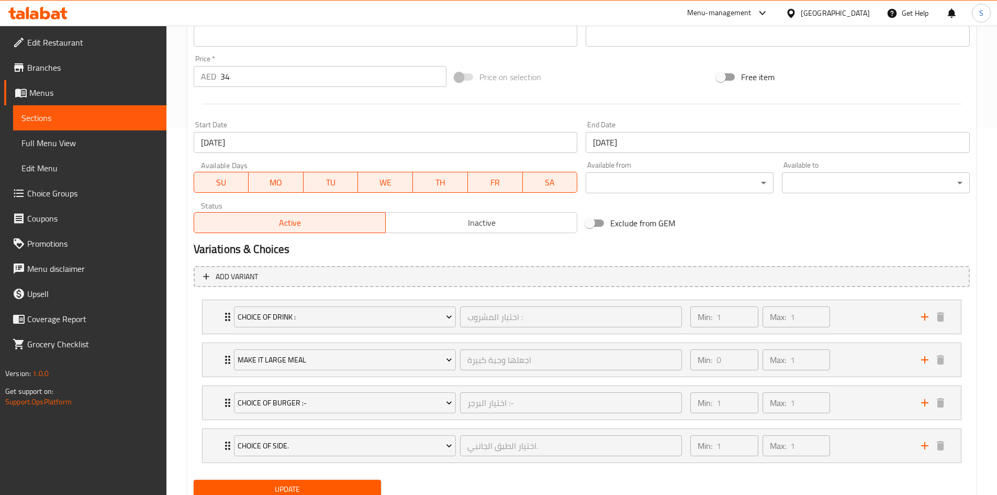
click at [275, 485] on span "Update" at bounding box center [287, 488] width 171 height 13
click at [214, 396] on div "Choice of burger :- اختيار البرجر :- ​ Min: 1 ​ Max: 1 ​" at bounding box center [582, 402] width 758 height 33
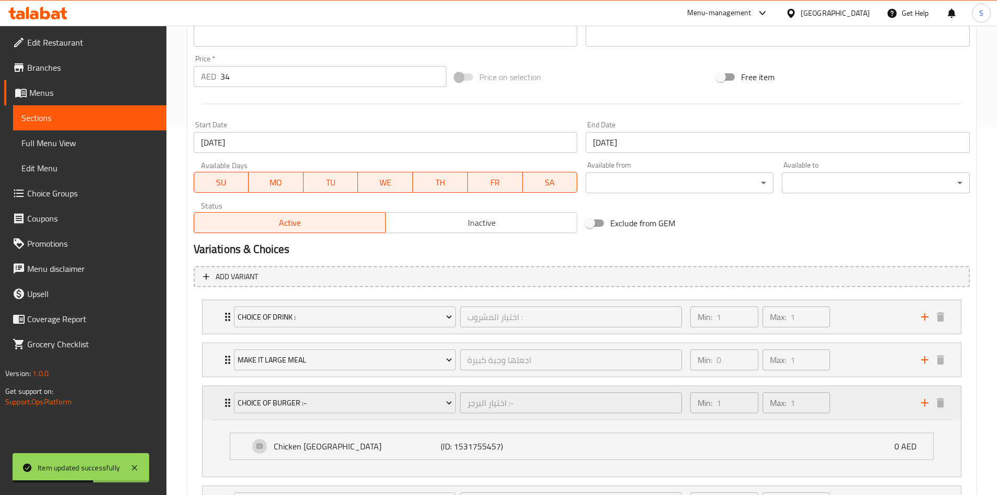
click at [214, 396] on div "Choice of burger :- اختيار البرجر :- ​ Min: 1 ​ Max: 1 ​" at bounding box center [582, 402] width 758 height 33
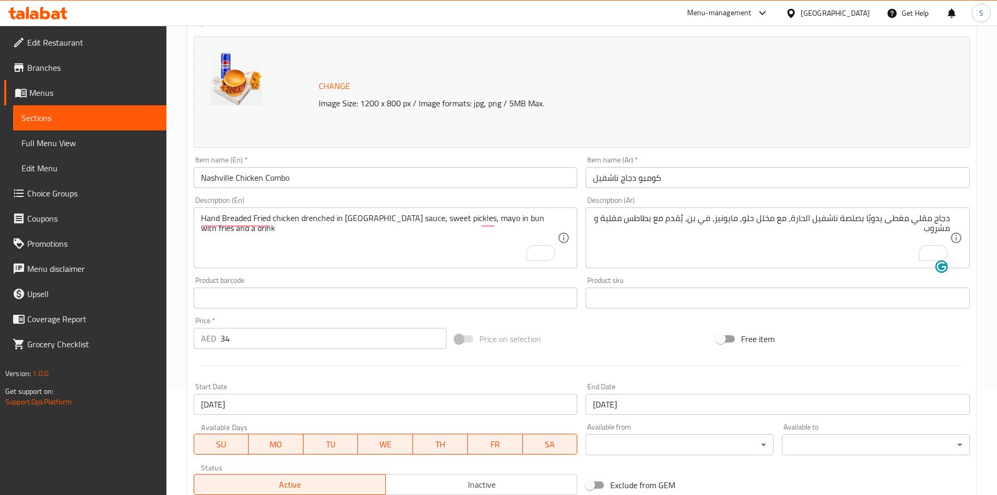
scroll to position [0, 0]
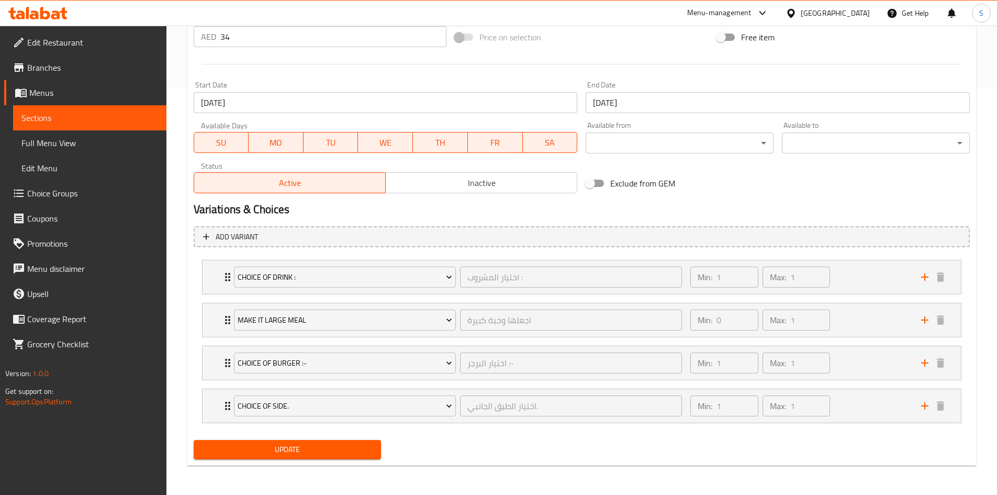
click at [300, 450] on span "Update" at bounding box center [287, 449] width 171 height 13
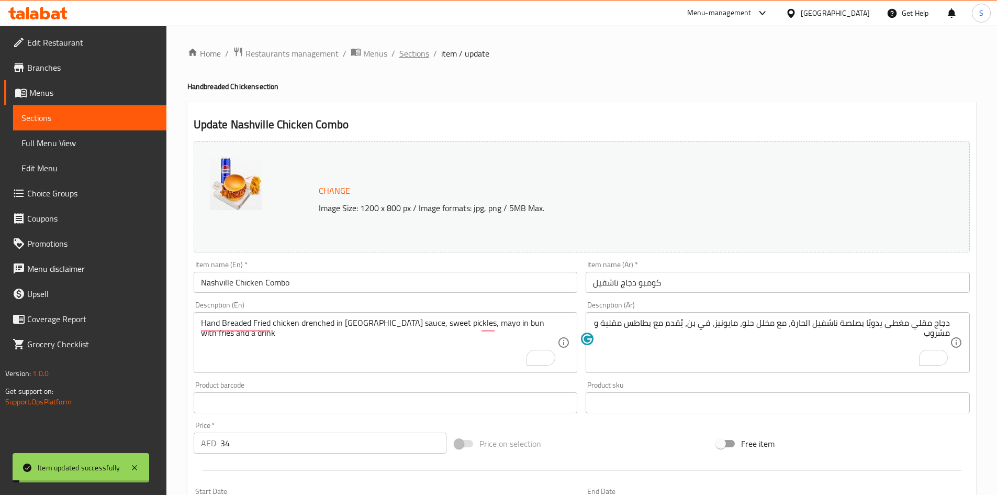
click at [412, 57] on span "Sections" at bounding box center [414, 53] width 30 height 13
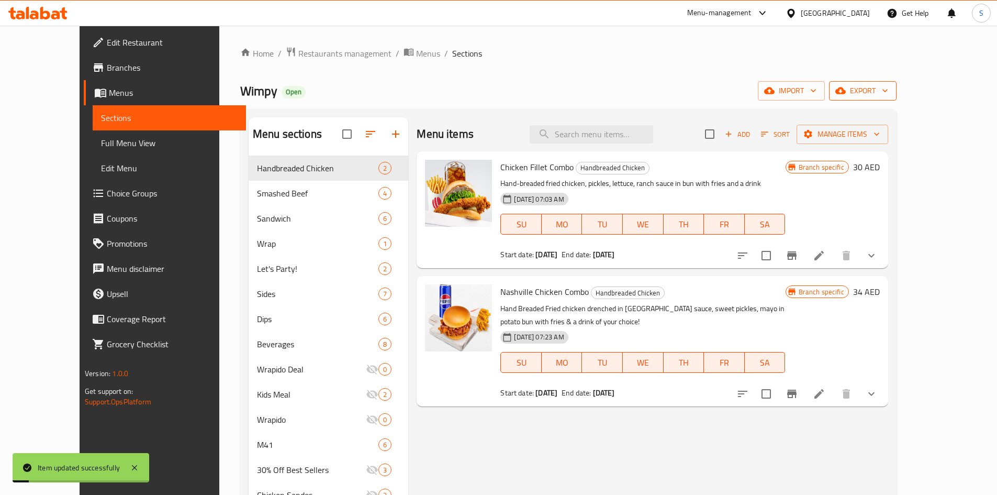
click at [888, 91] on span "export" at bounding box center [862, 90] width 51 height 13
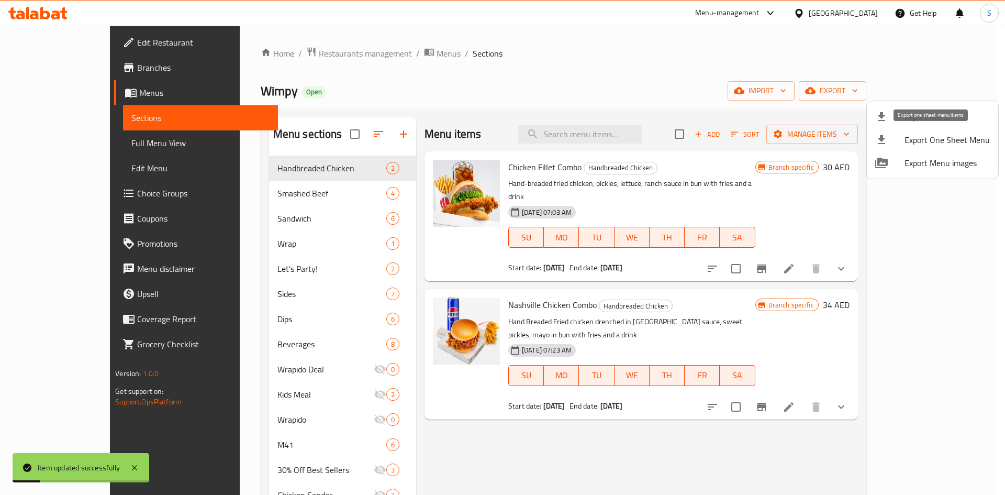
click at [950, 125] on li "Export Menu" at bounding box center [932, 116] width 131 height 23
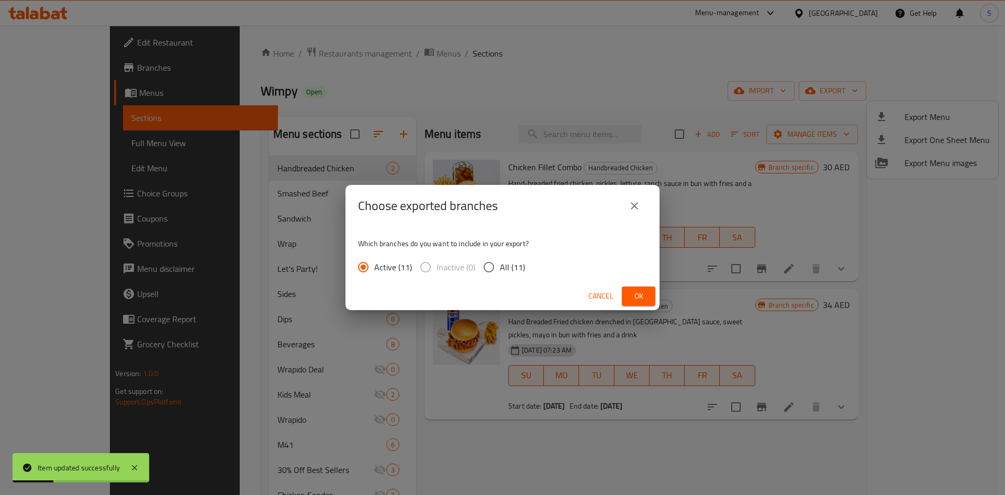
click at [488, 272] on input "All (11)" at bounding box center [489, 267] width 22 height 22
radio input "true"
click at [623, 292] on button "Ok" at bounding box center [638, 295] width 33 height 19
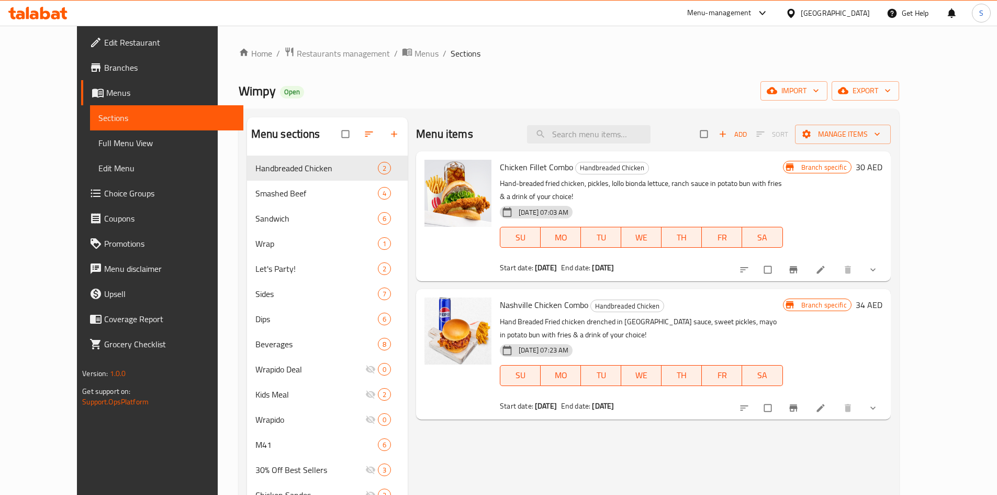
click at [104, 191] on span "Choice Groups" at bounding box center [169, 193] width 131 height 13
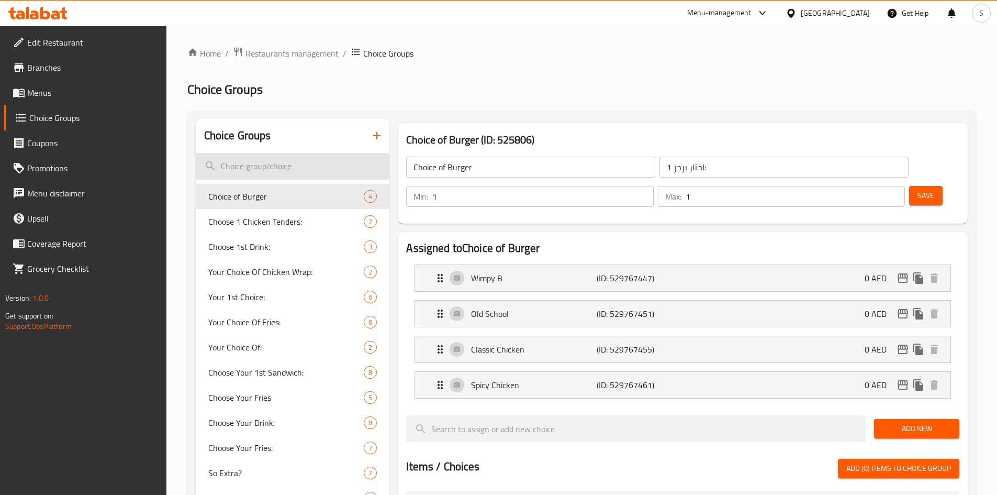
click at [252, 166] on input "search" at bounding box center [293, 166] width 194 height 27
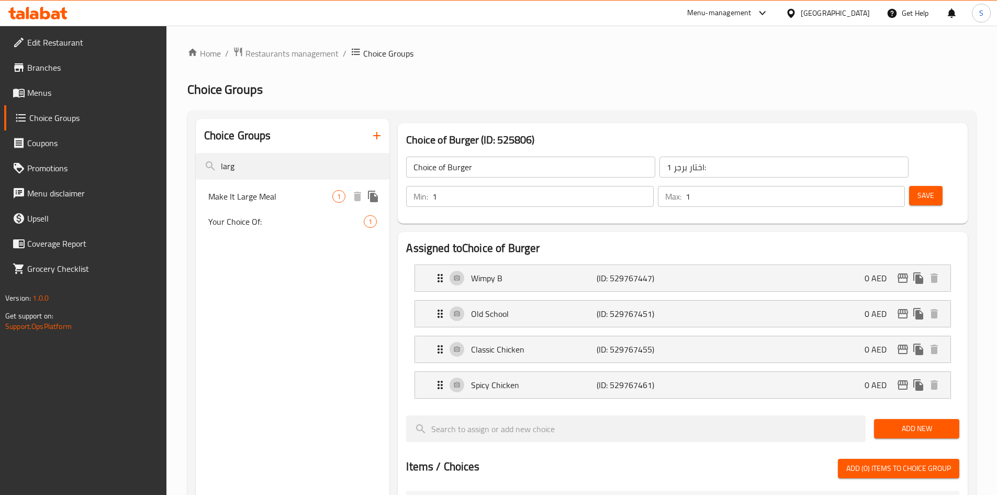
type input "larg"
click at [271, 203] on span "Make It Large Meal" at bounding box center [270, 196] width 125 height 13
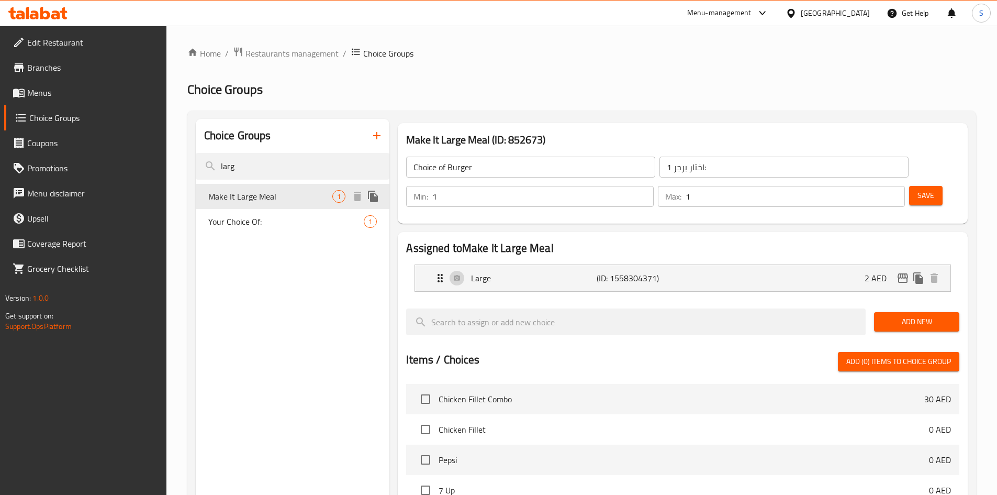
type input "Make It Large Meal"
type input "اجعلها وجبة كبيرة"
type input "0"
click at [901, 273] on icon "edit" at bounding box center [902, 277] width 10 height 9
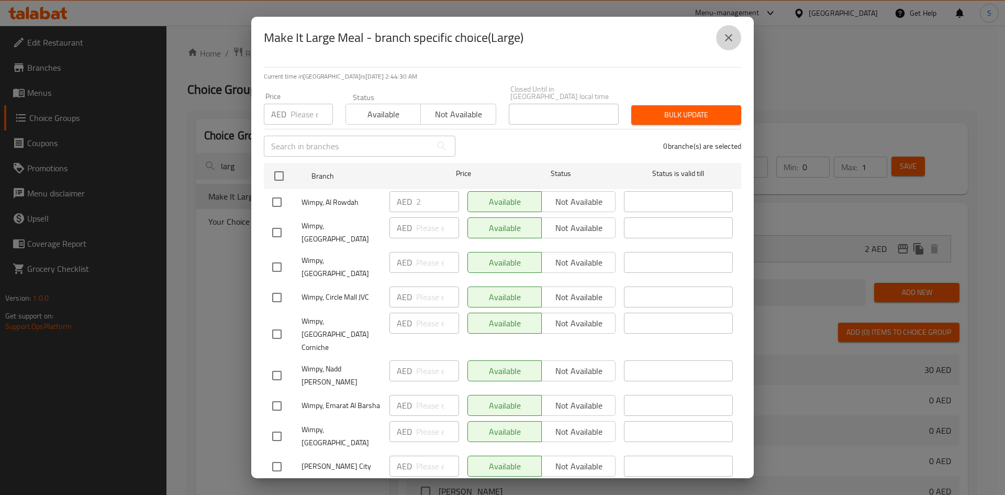
click at [727, 42] on icon "close" at bounding box center [728, 37] width 13 height 13
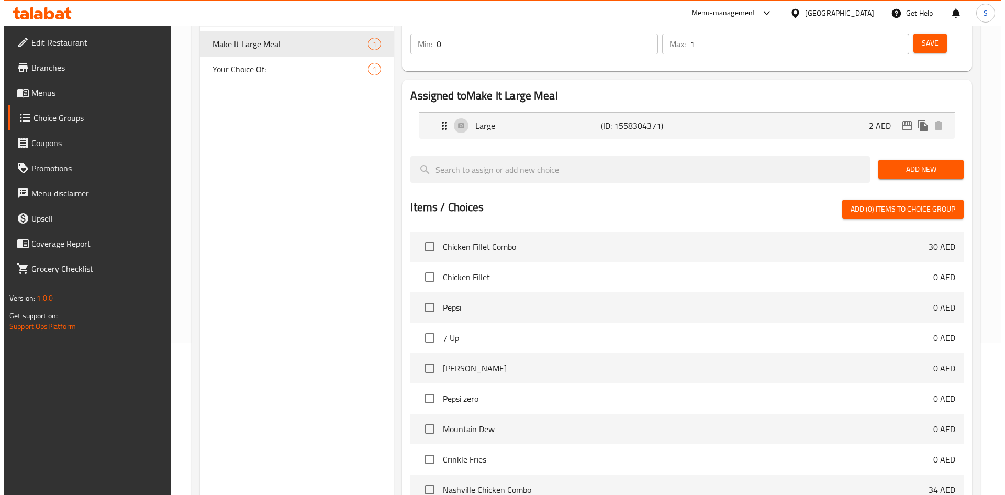
scroll to position [262, 0]
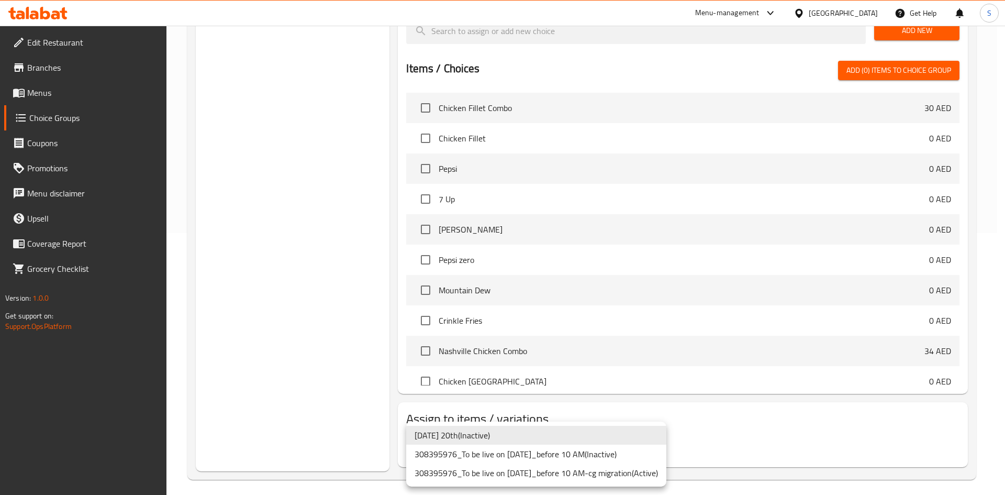
click at [528, 468] on li "308395976_To be live on [DATE]_before 10 AM-cg migration ( Active )" at bounding box center [536, 472] width 260 height 19
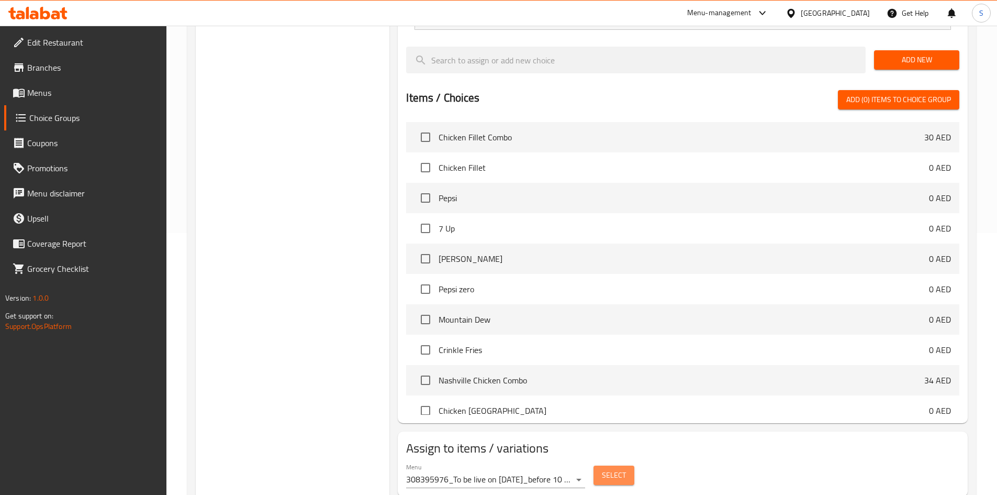
click at [625, 465] on button "Select" at bounding box center [613, 474] width 41 height 19
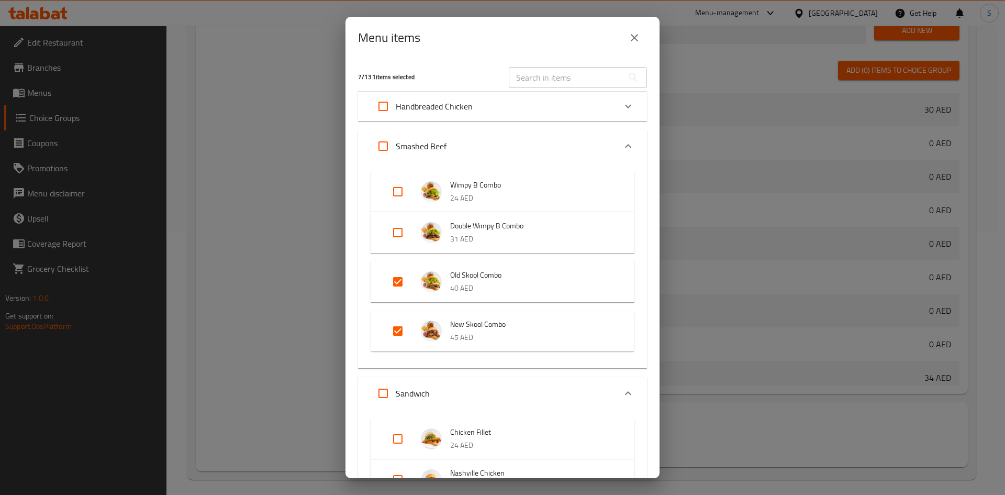
click at [543, 102] on div "Handbreaded Chicken" at bounding box center [492, 106] width 245 height 25
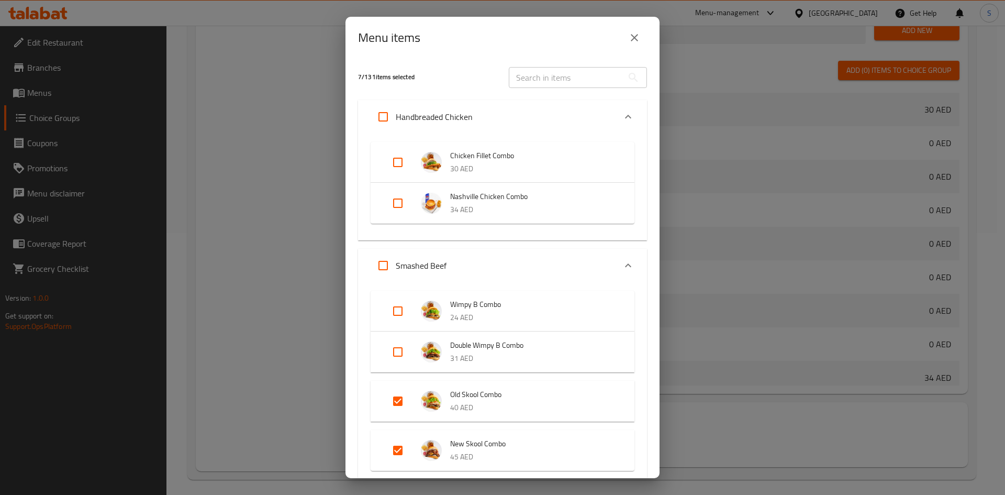
click at [402, 158] on input "Expand" at bounding box center [397, 162] width 25 height 25
checkbox input "true"
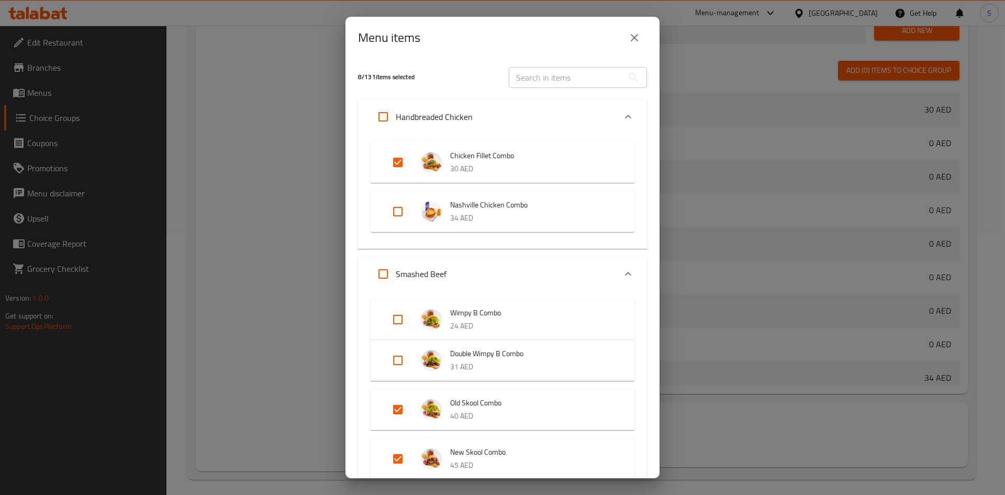
click at [403, 210] on input "Expand" at bounding box center [397, 211] width 25 height 25
checkbox input "true"
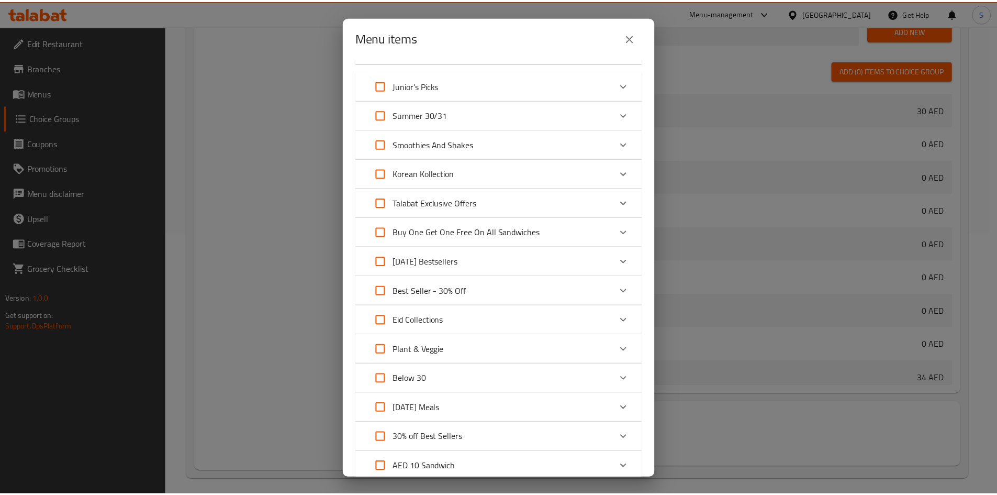
scroll to position [1554, 0]
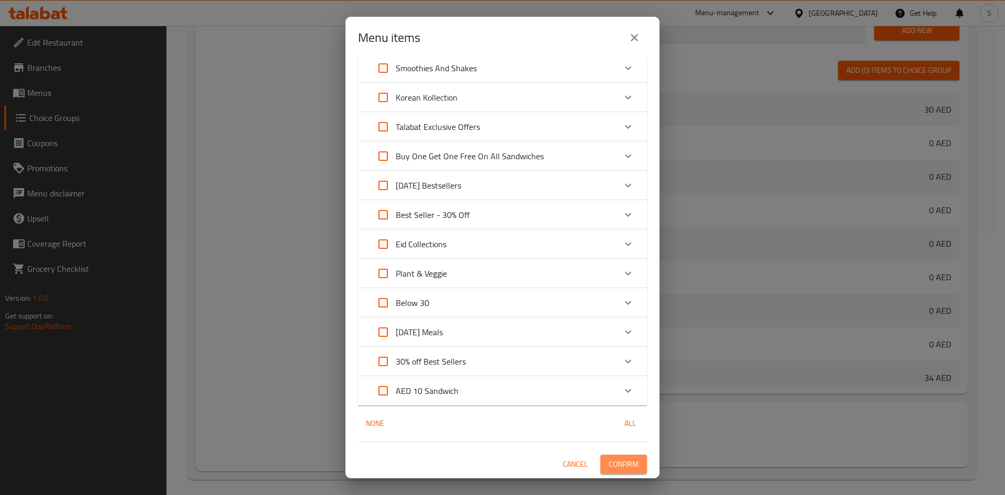
click at [634, 455] on button "Confirm" at bounding box center [623, 463] width 47 height 19
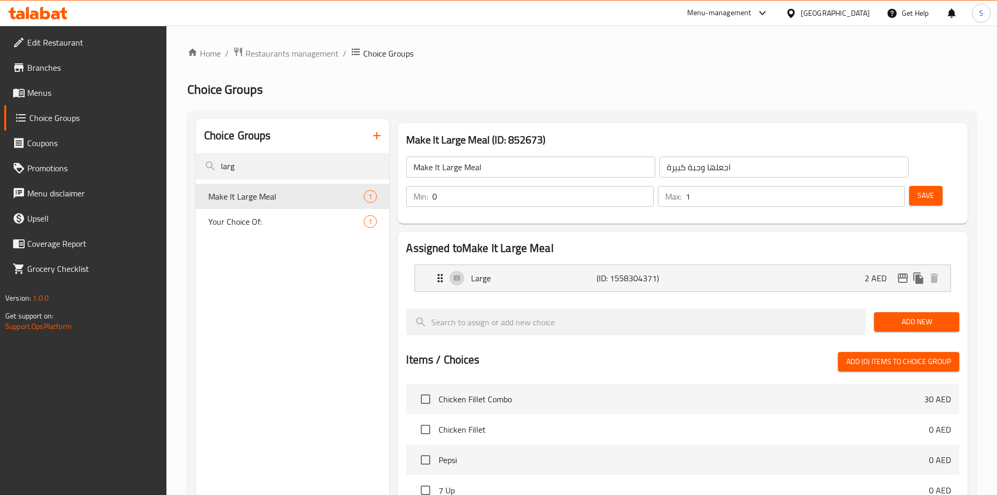
scroll to position [262, 0]
